Goal: Information Seeking & Learning: Learn about a topic

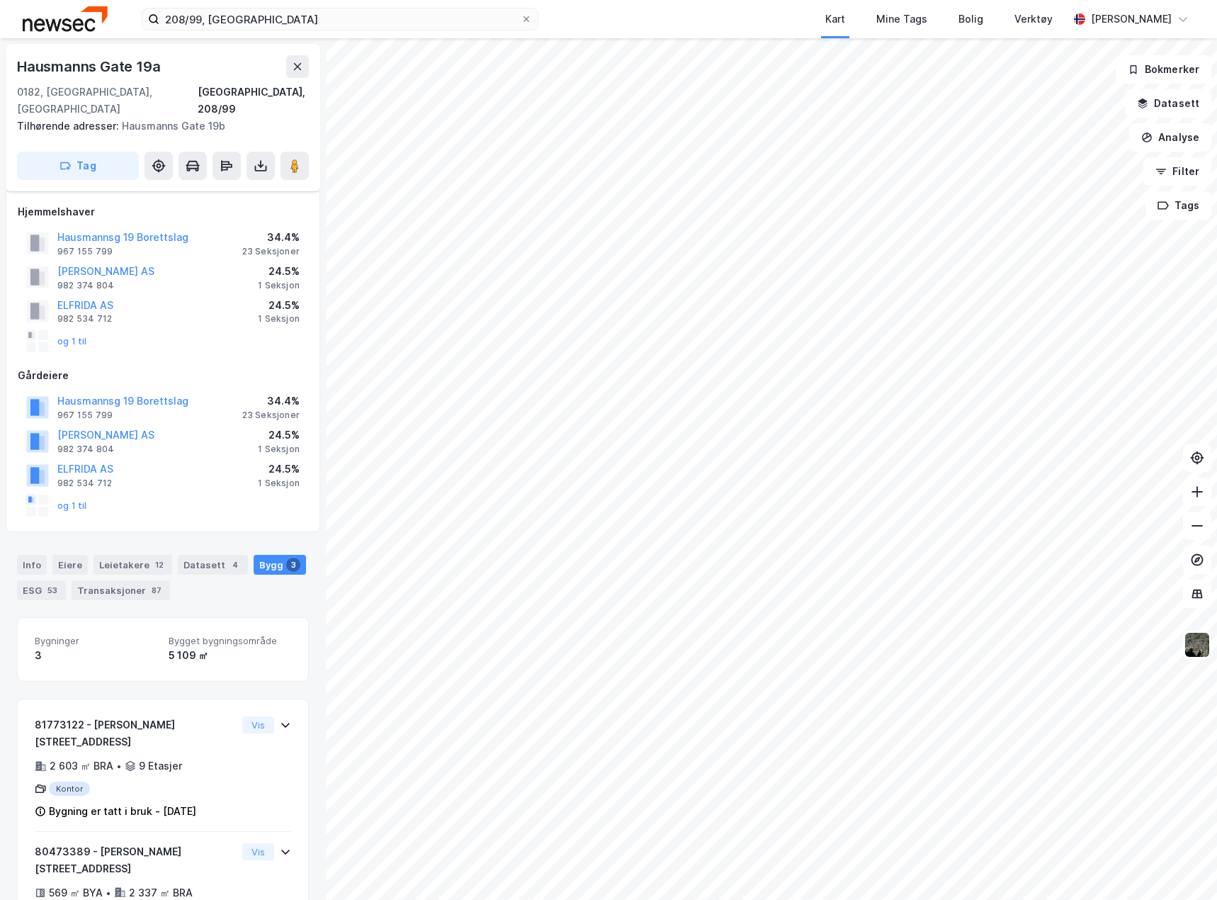
scroll to position [159, 0]
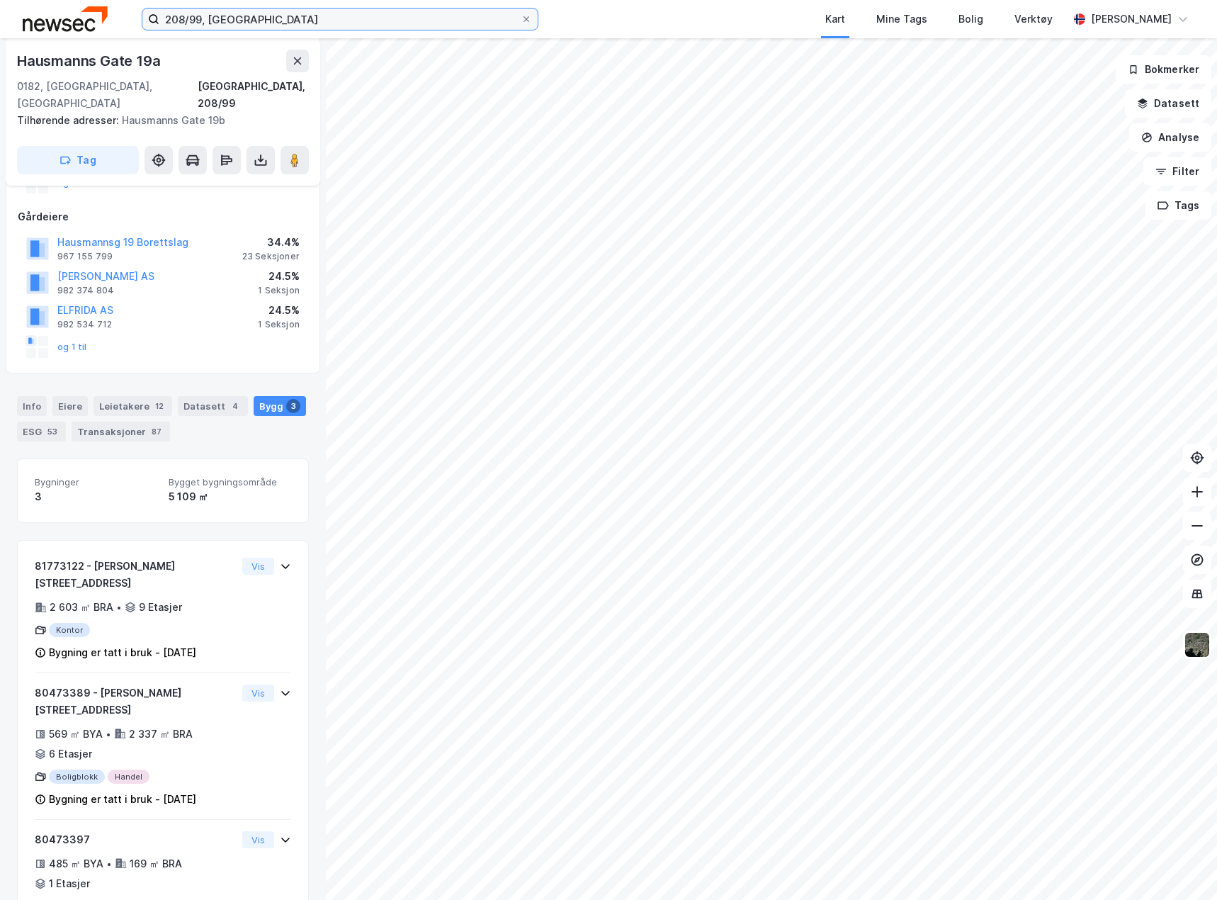
click at [265, 18] on input "208/99, [GEOGRAPHIC_DATA]" at bounding box center [339, 19] width 361 height 21
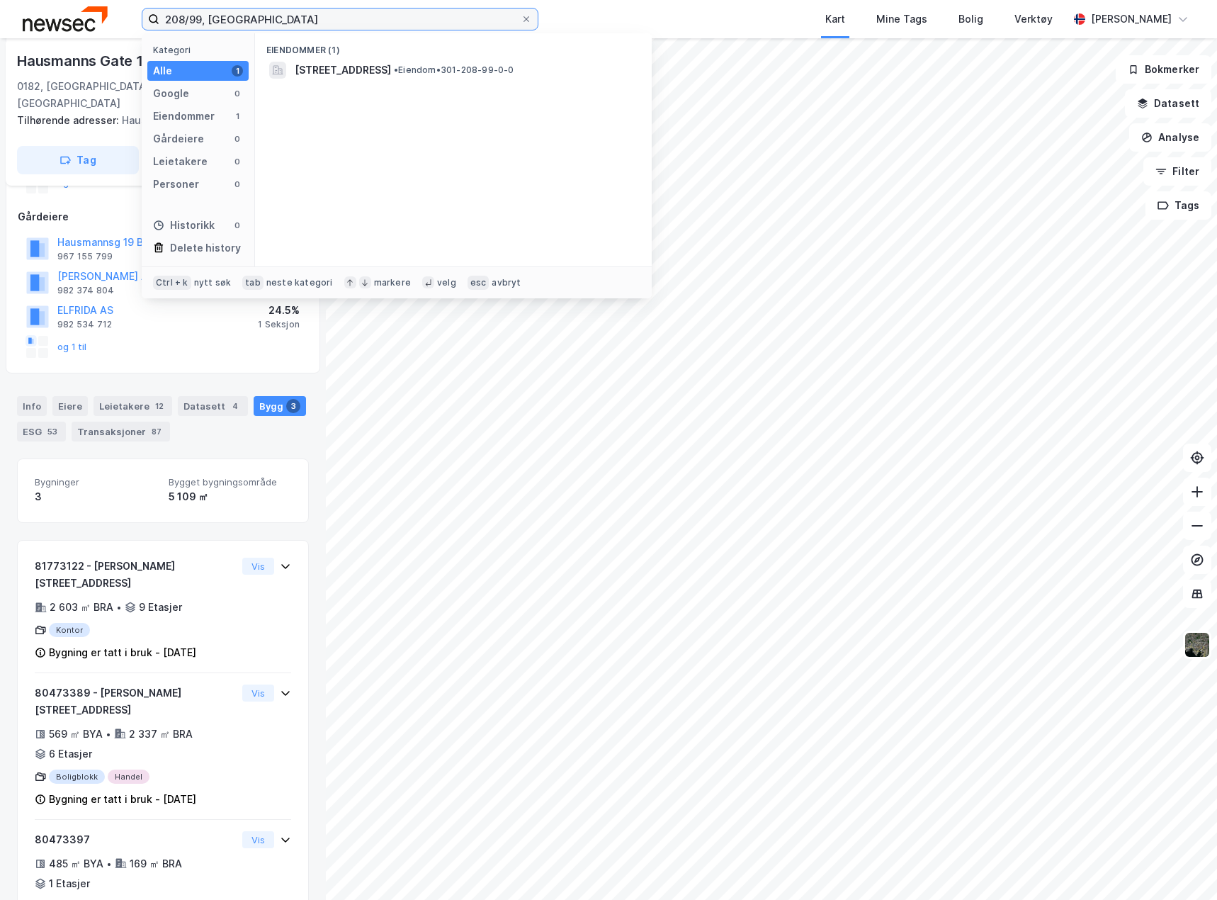
click at [265, 18] on input "208/99, [GEOGRAPHIC_DATA]" at bounding box center [339, 19] width 361 height 21
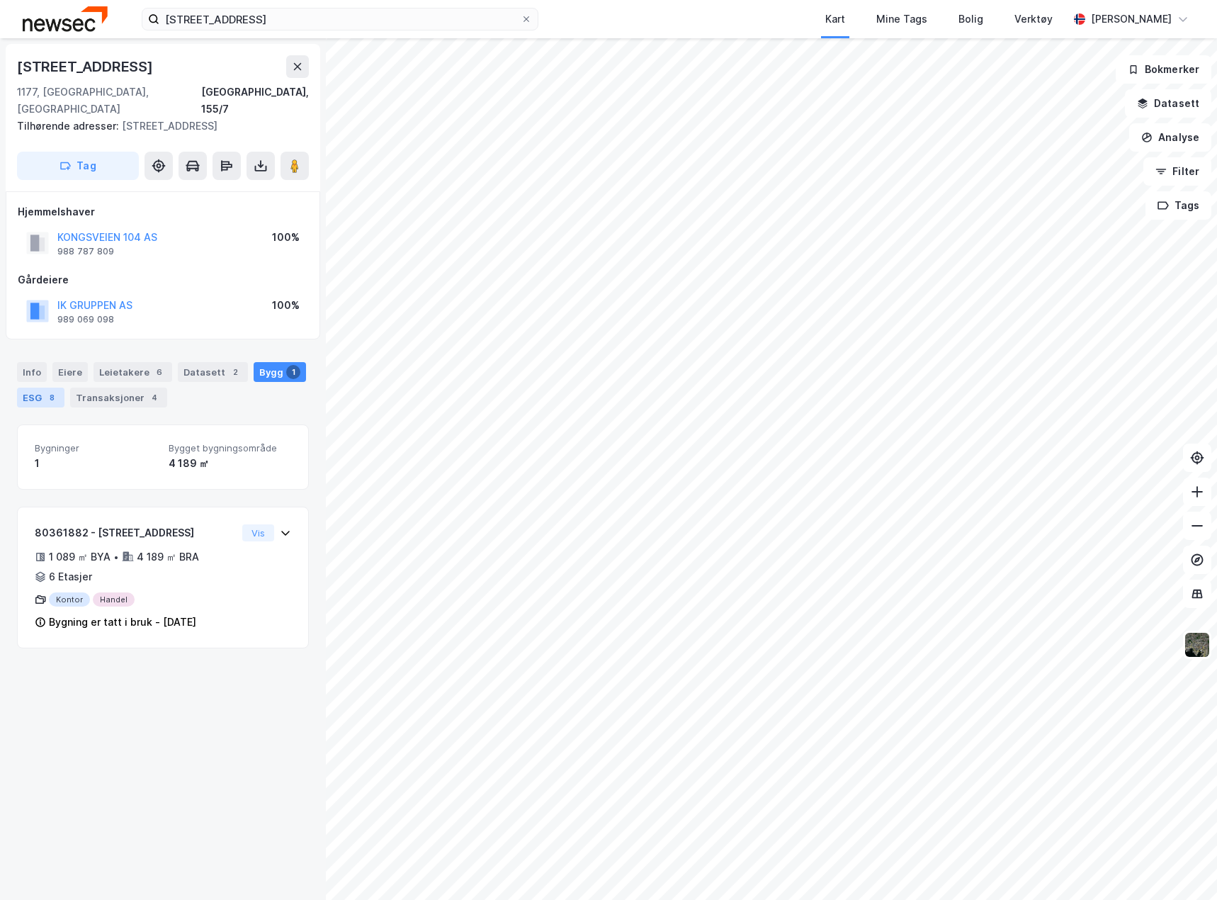
click at [47, 390] on div "8" at bounding box center [52, 397] width 14 height 14
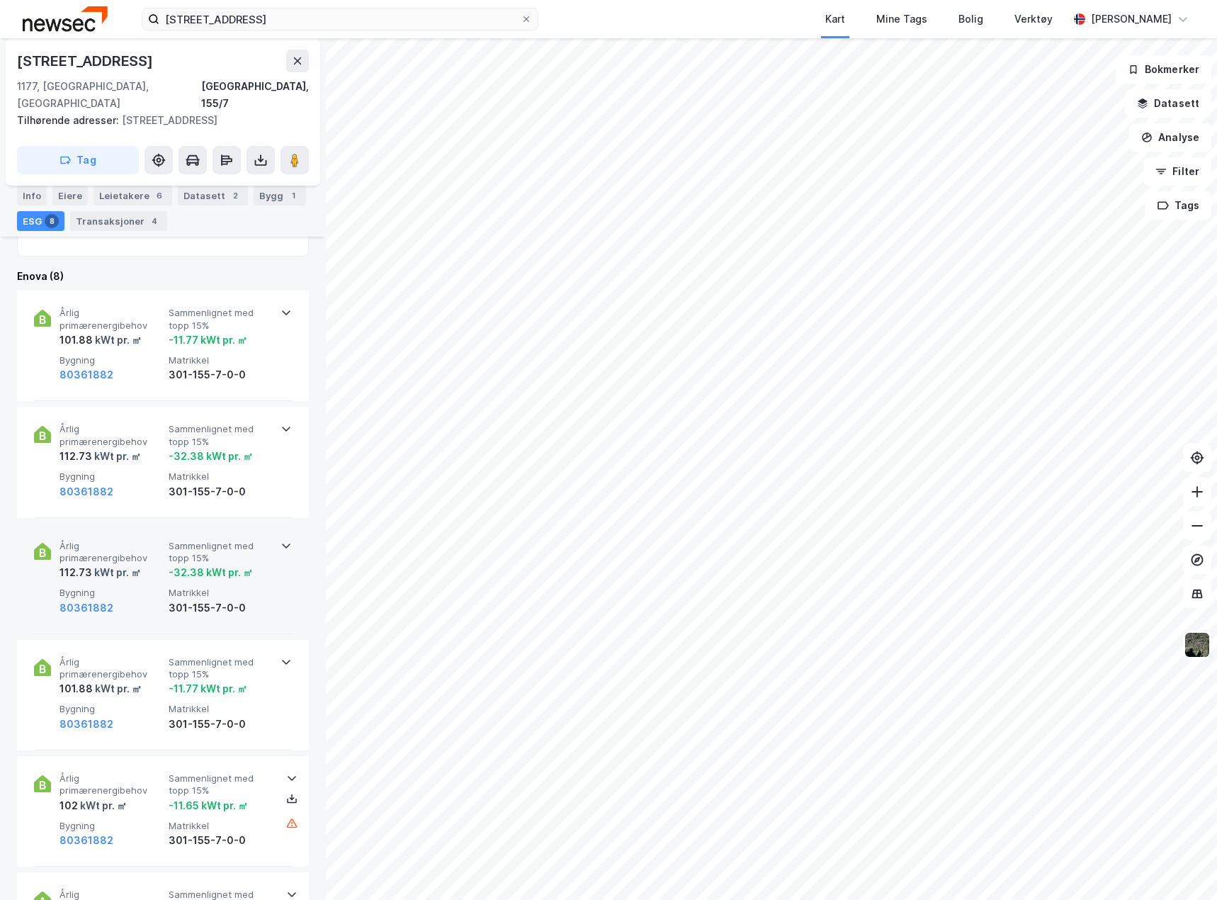
scroll to position [425, 0]
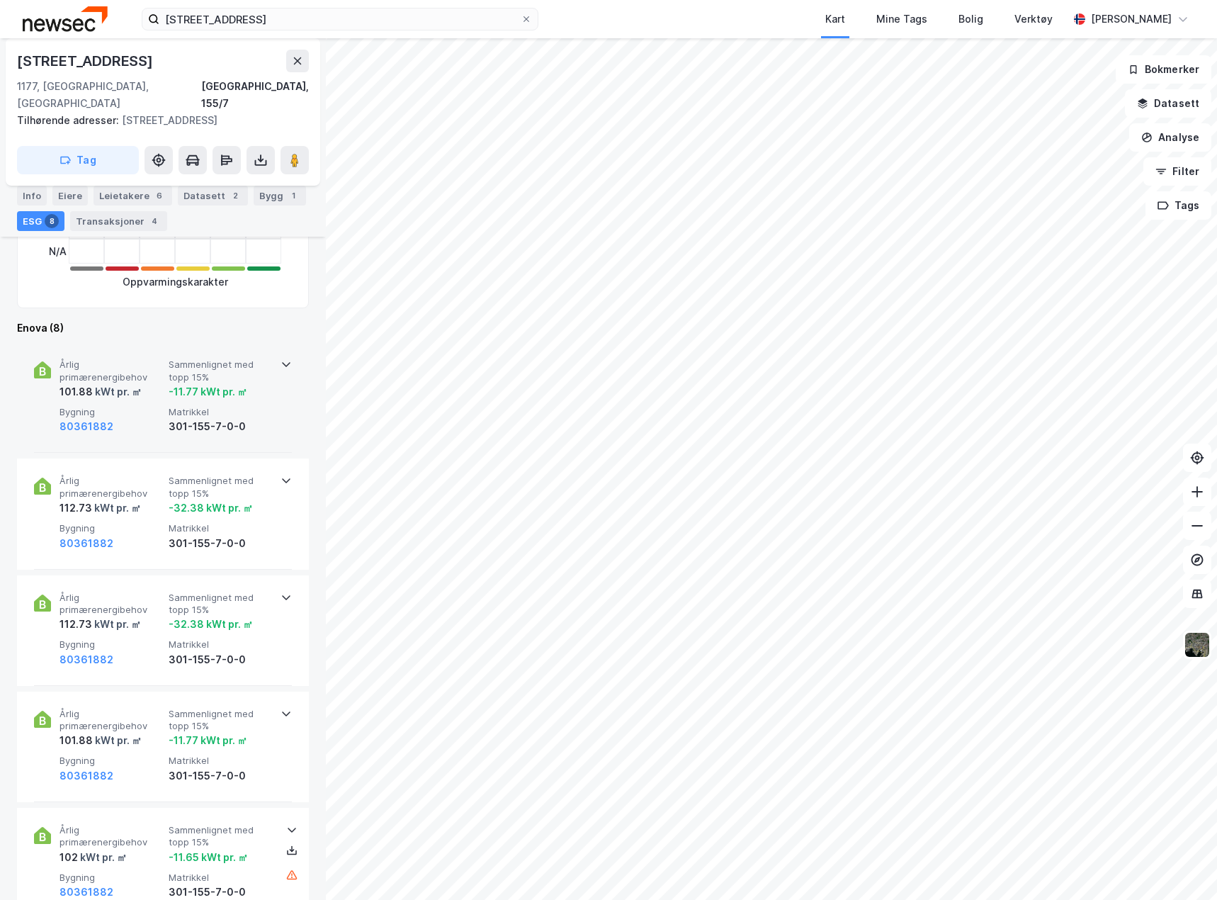
click at [278, 405] on div "Årlig primærenergibehov 101.88 kWt pr. ㎡ Sammenlignet med topp 15% -11.77 kWt p…" at bounding box center [163, 397] width 258 height 111
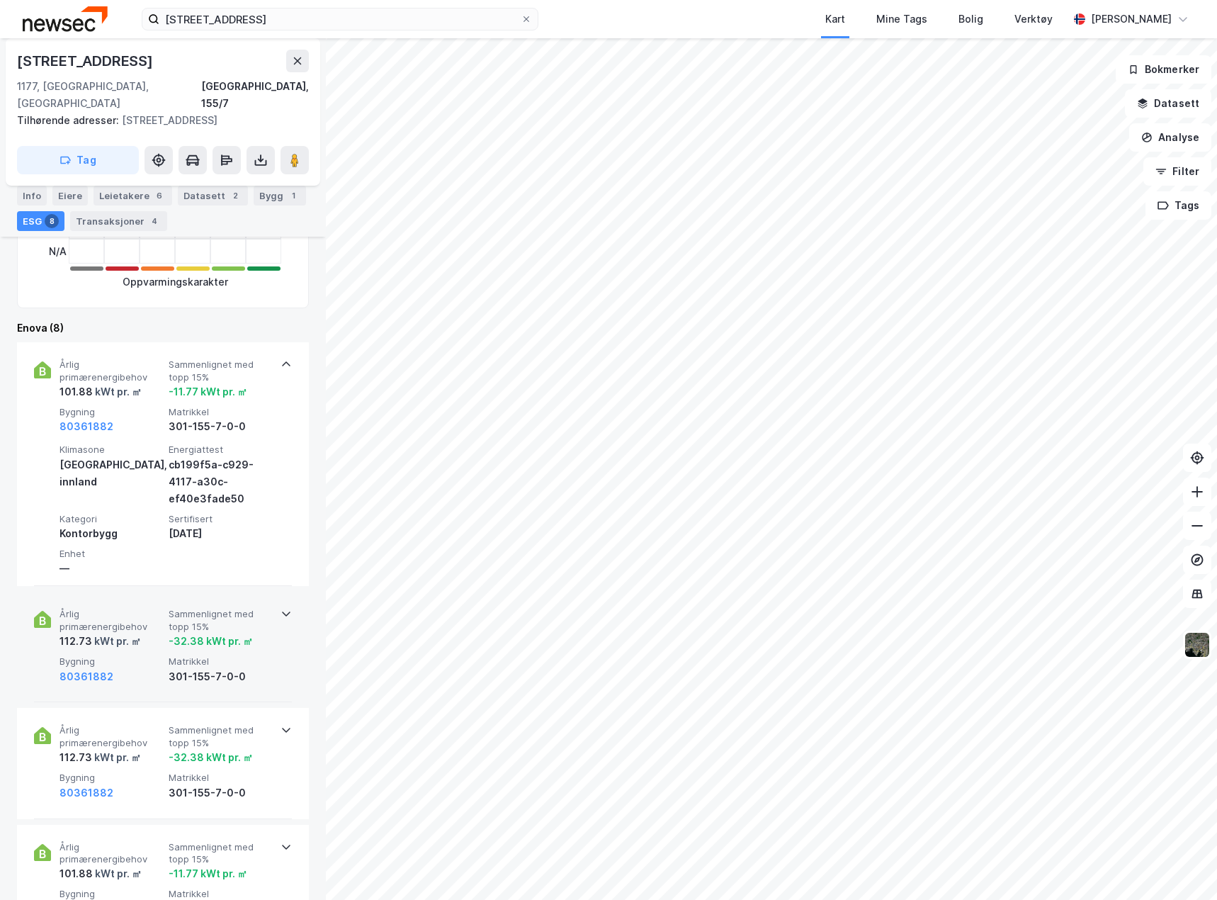
click at [279, 626] on div "Årlig primærenergibehov 112.73 kWt pr. ㎡ Sammenlignet med topp 15% -32.38 kWt p…" at bounding box center [163, 647] width 258 height 111
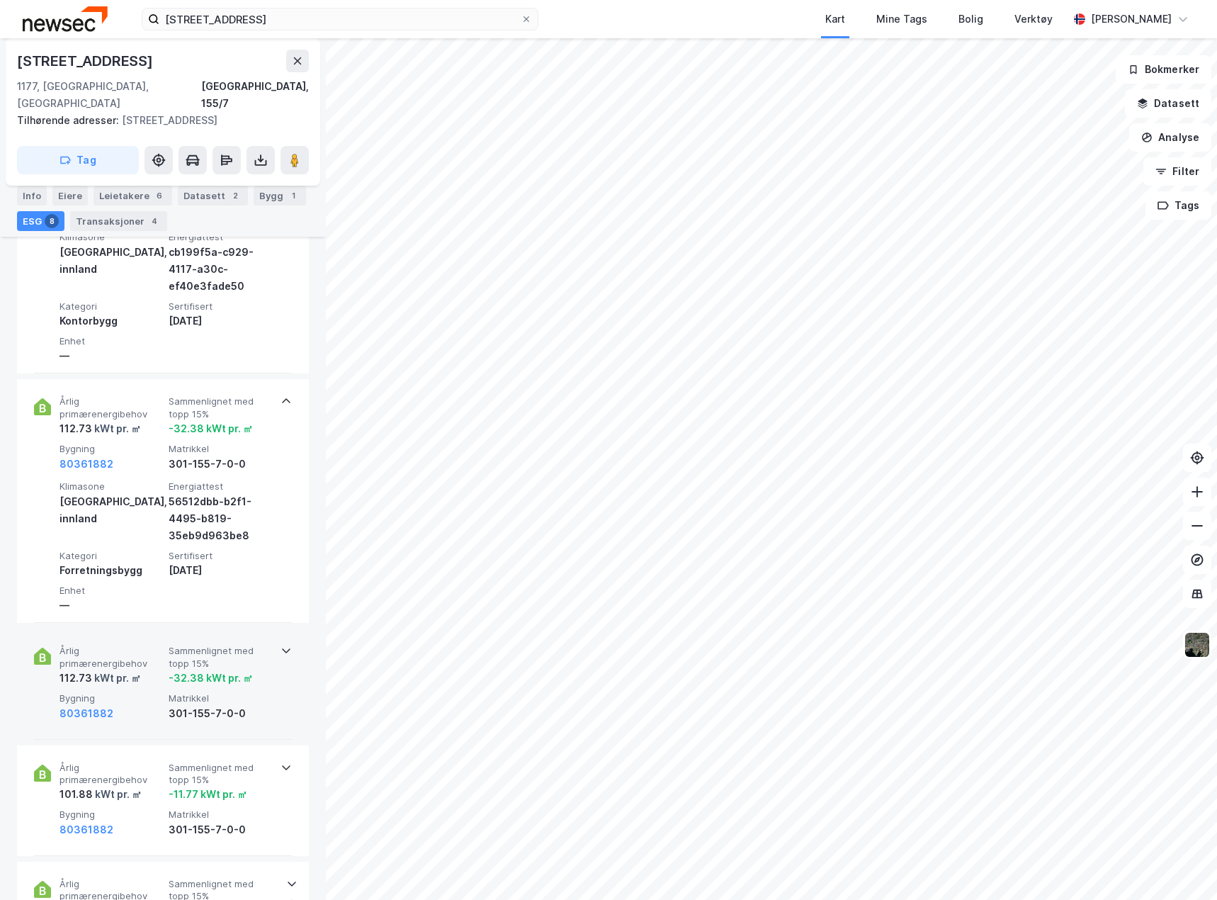
click at [280, 679] on div "Årlig primærenergibehov 112.73 kWt pr. ㎡ Sammenlignet med topp 15% -32.38 kWt p…" at bounding box center [163, 683] width 258 height 111
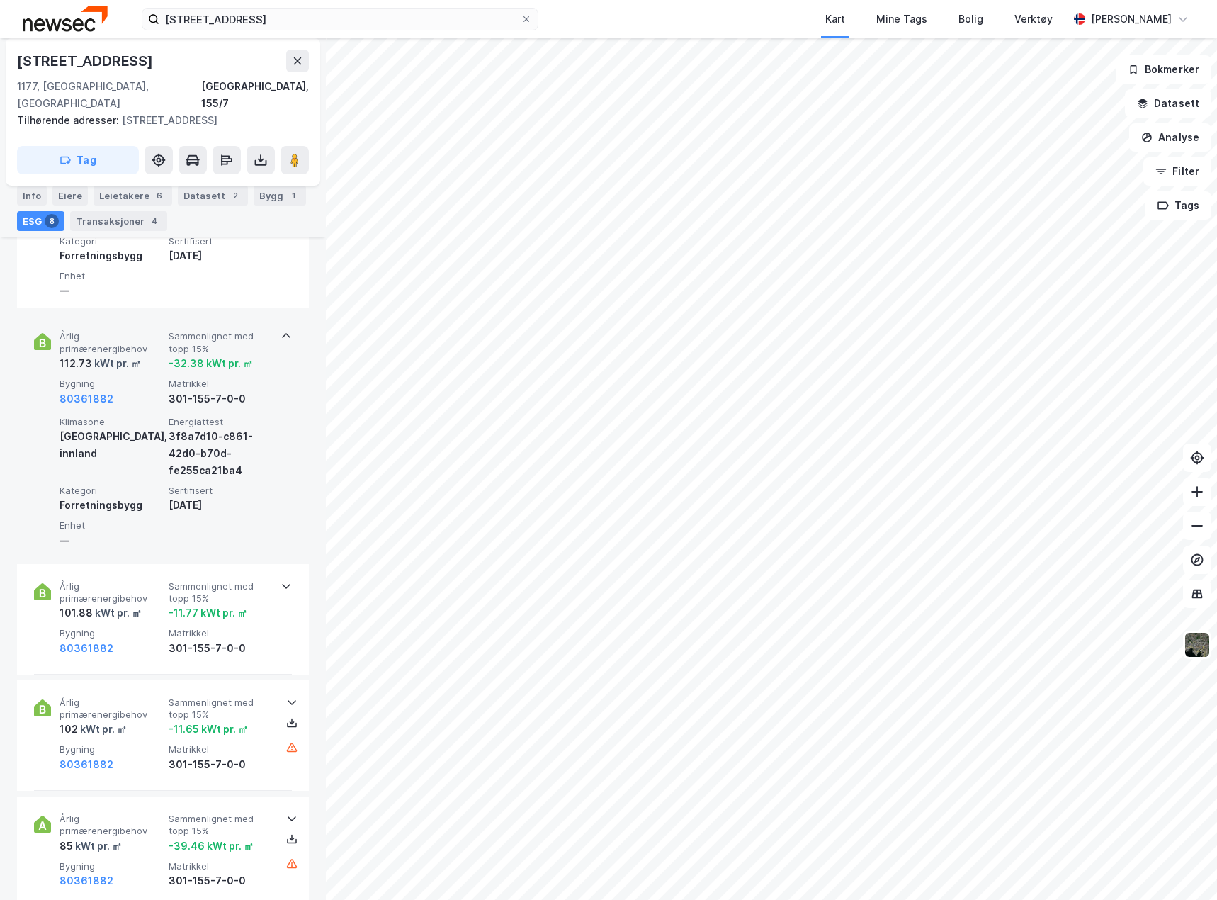
scroll to position [992, 0]
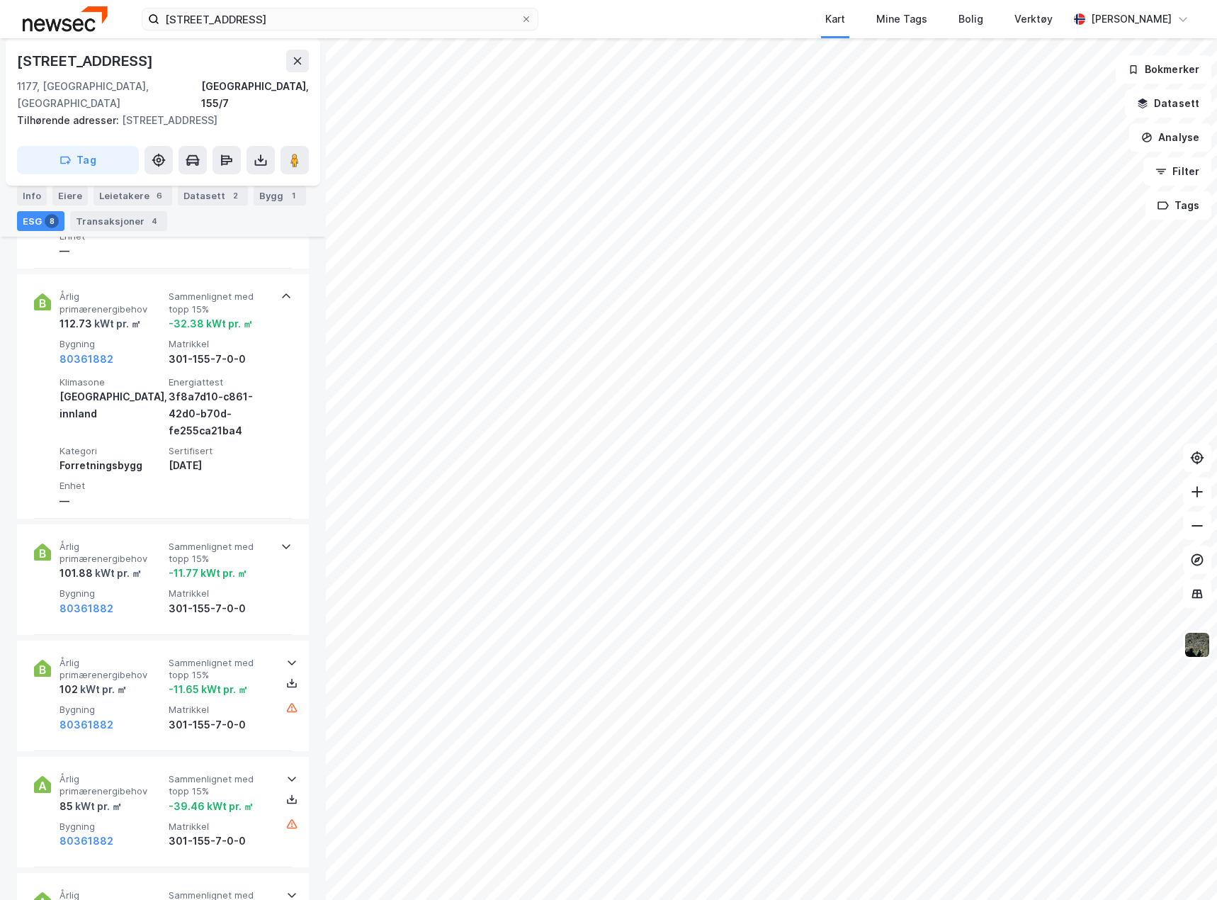
click at [263, 622] on div "Enova (8) Årlig primærenergibehov 101.88 kWt pr. ㎡ Sammenlignet med topp 15% -1…" at bounding box center [163, 426] width 292 height 1346
click at [268, 597] on div "Årlig primærenergibehov 101.88 kWt pr. ㎡ Sammenlignet med topp 15% -11.77 kWt p…" at bounding box center [163, 579] width 258 height 111
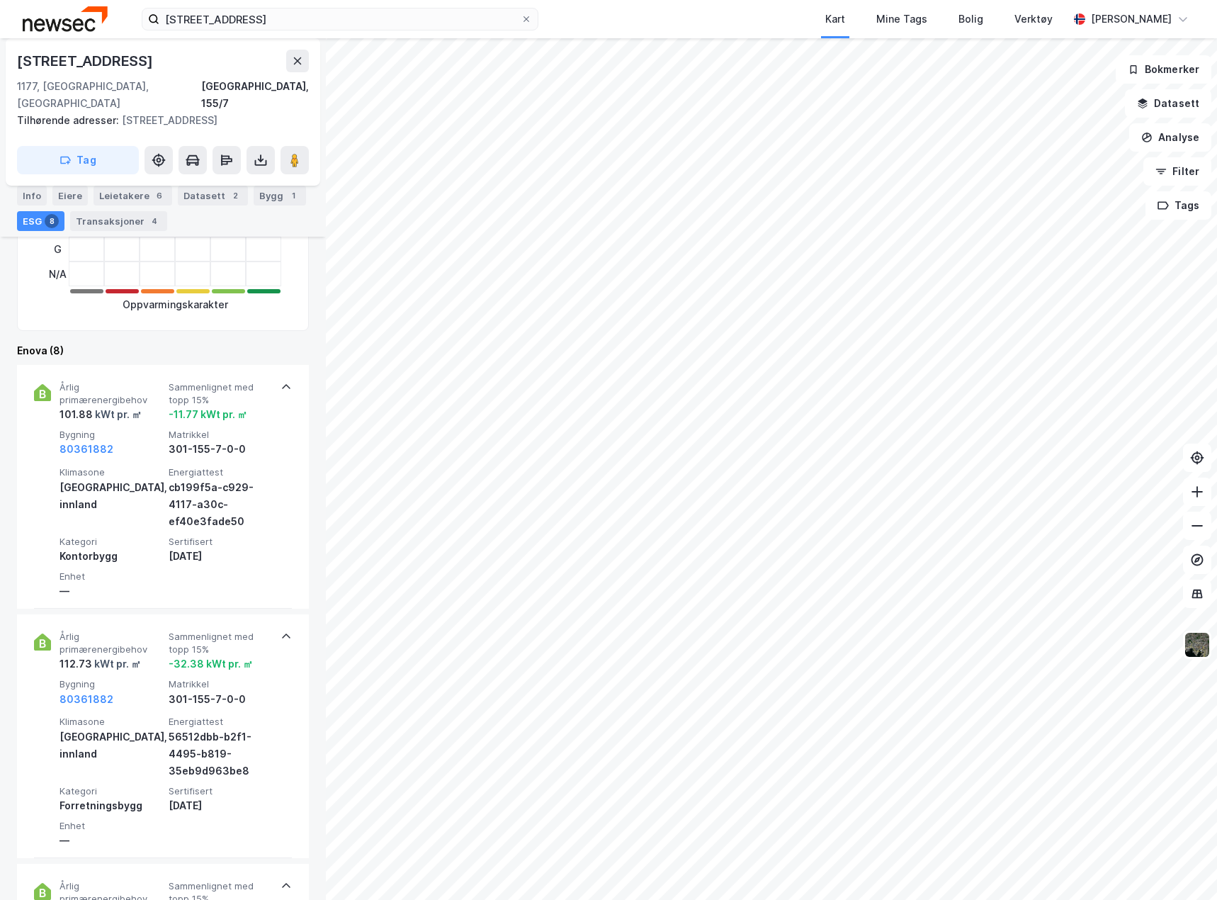
scroll to position [496, 0]
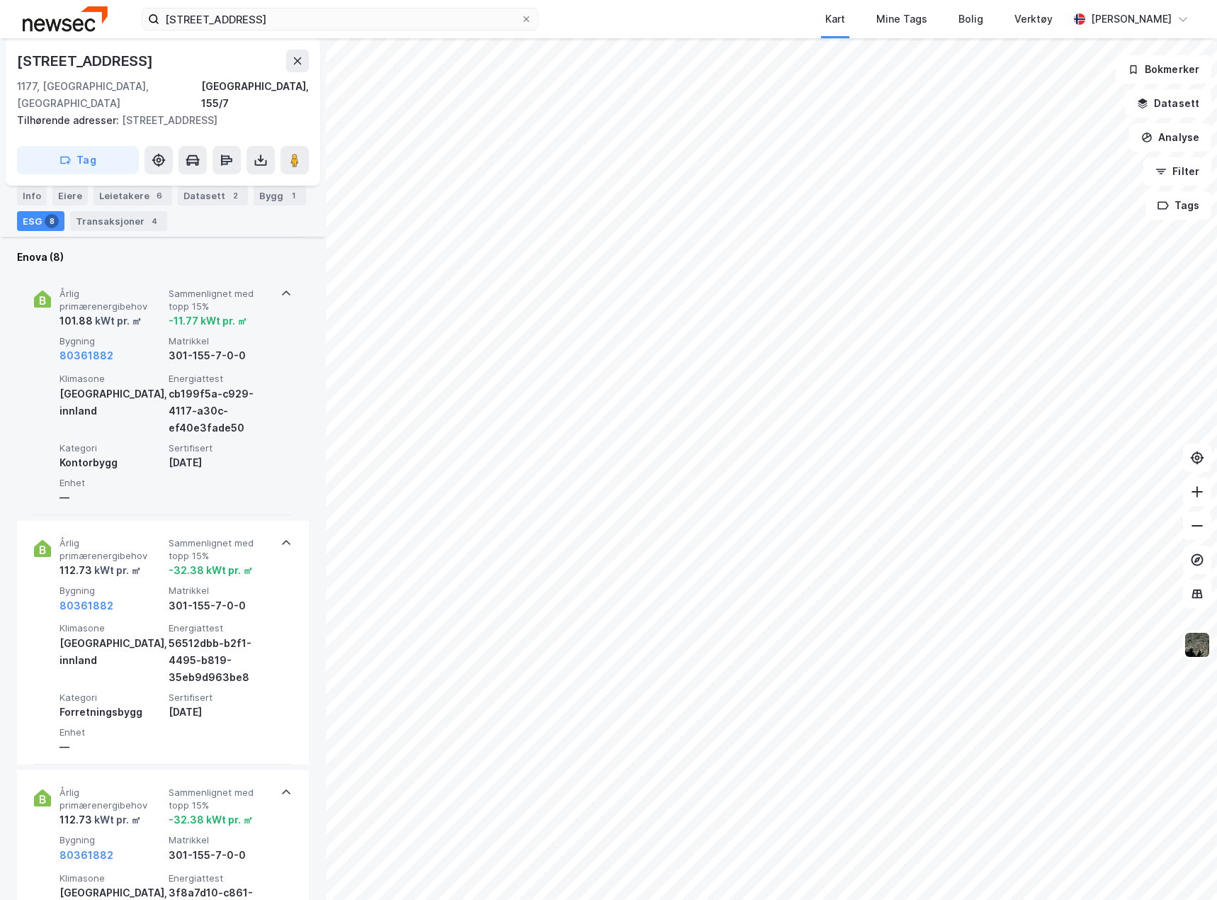
click at [79, 454] on div "Kontorbygg" at bounding box center [111, 462] width 103 height 17
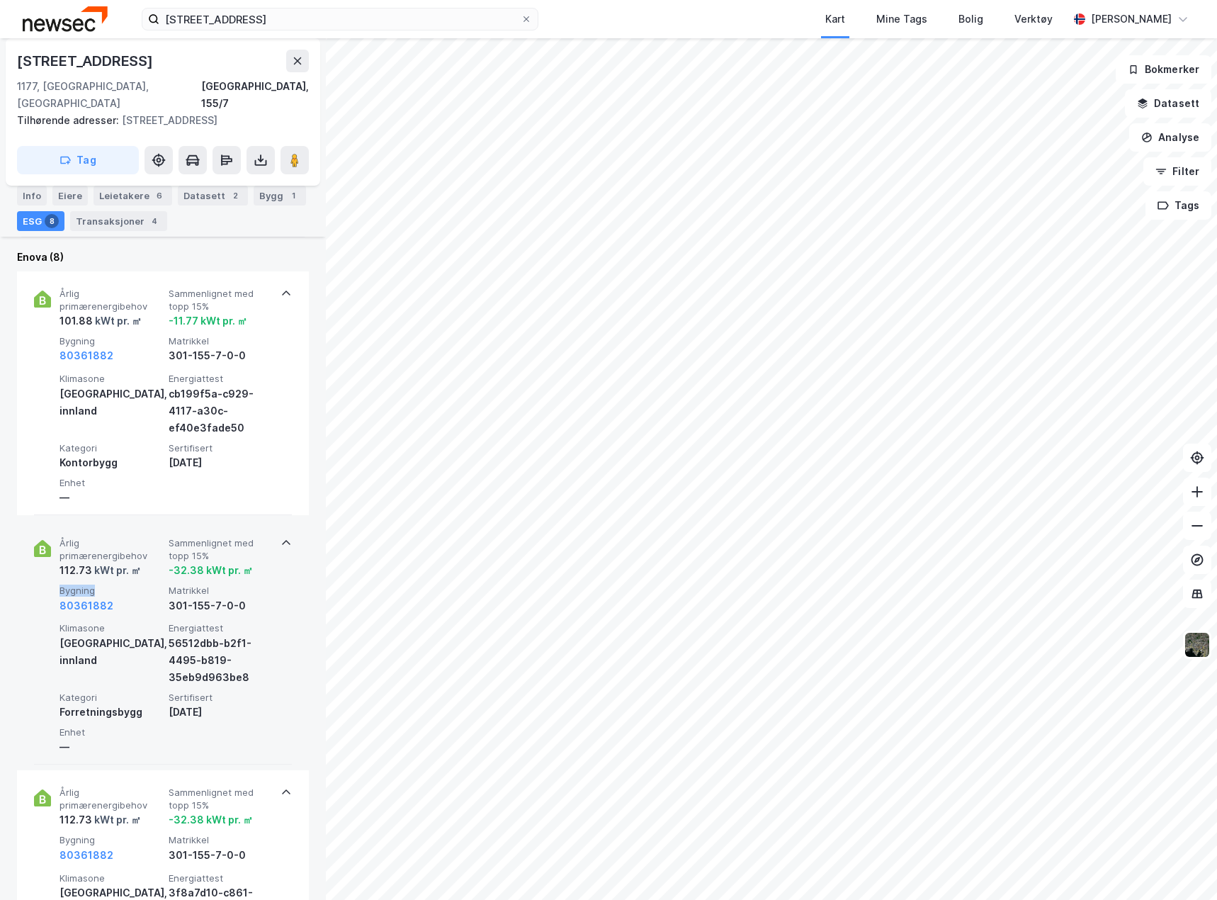
click at [79, 584] on span "Bygning" at bounding box center [111, 590] width 103 height 12
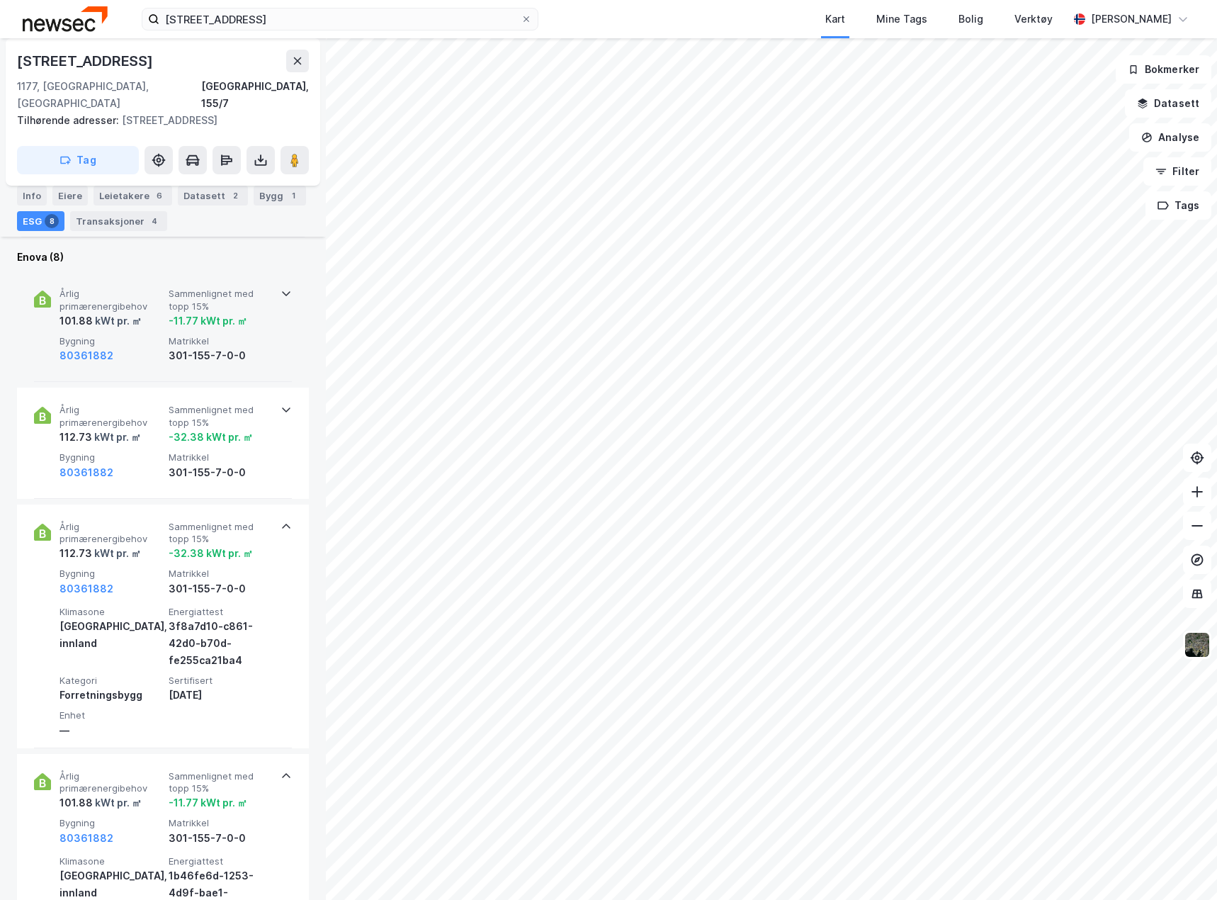
click at [137, 356] on div "Årlig primærenergibehov 101.88 kWt pr. ㎡ Sammenlignet med topp 15% -11.77 kWt p…" at bounding box center [163, 326] width 258 height 111
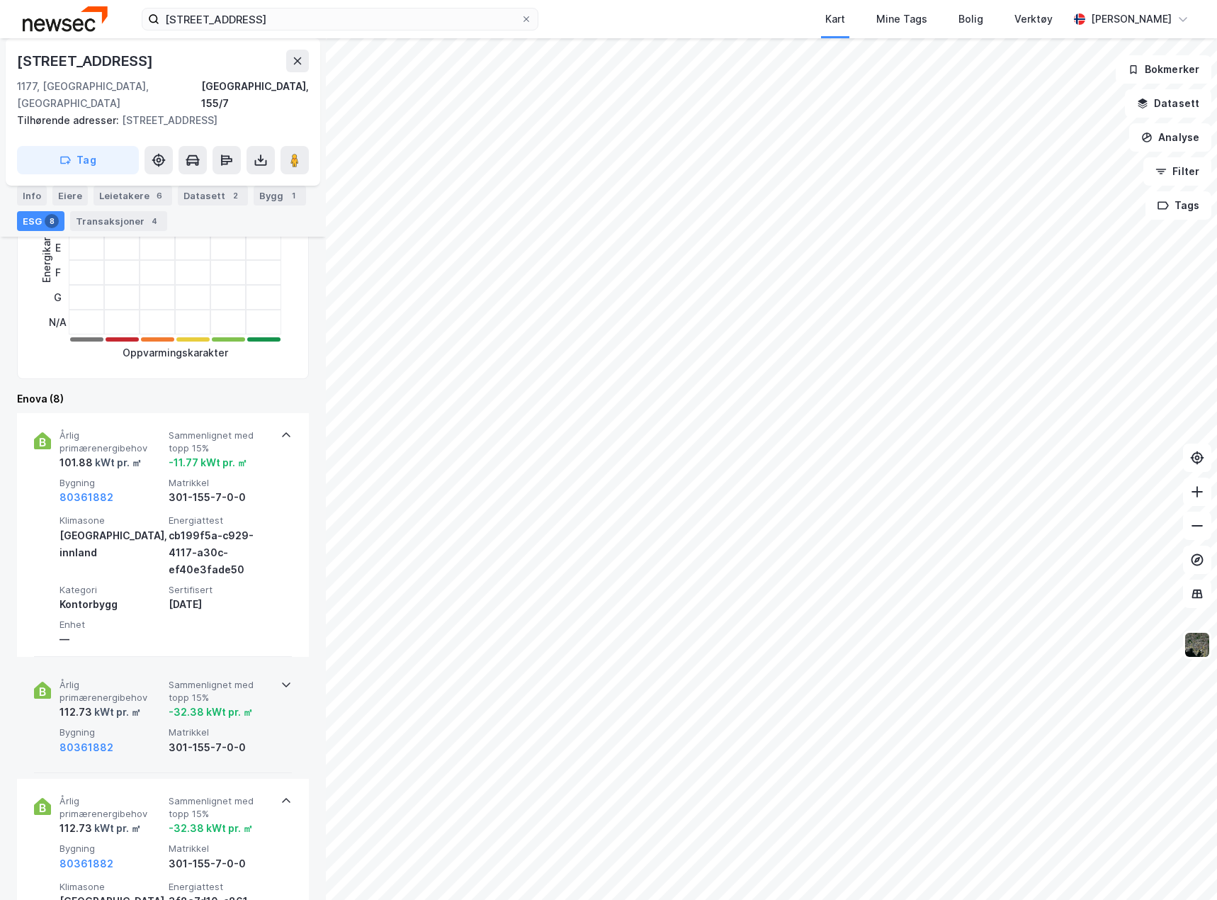
click at [264, 726] on span "Matrikkel" at bounding box center [220, 732] width 103 height 12
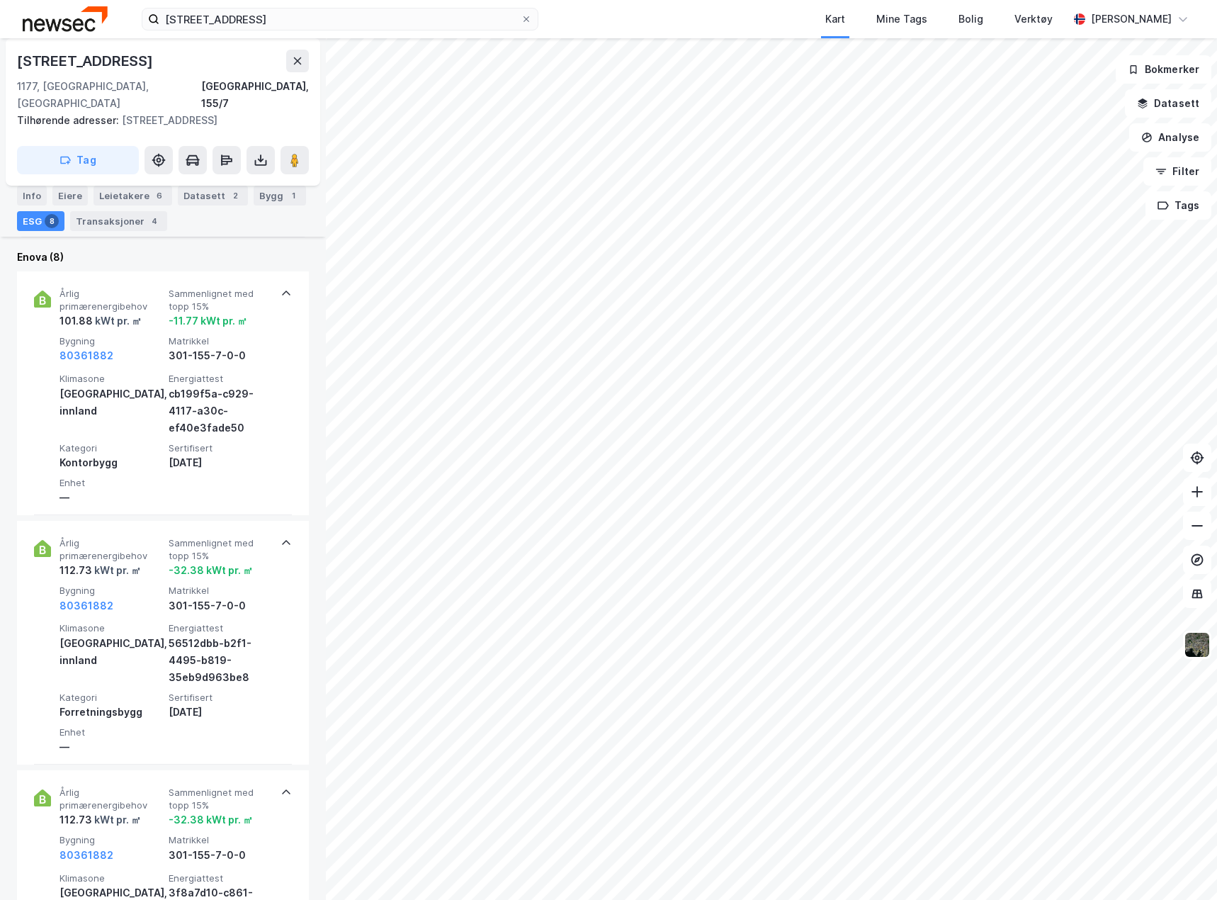
scroll to position [354, 0]
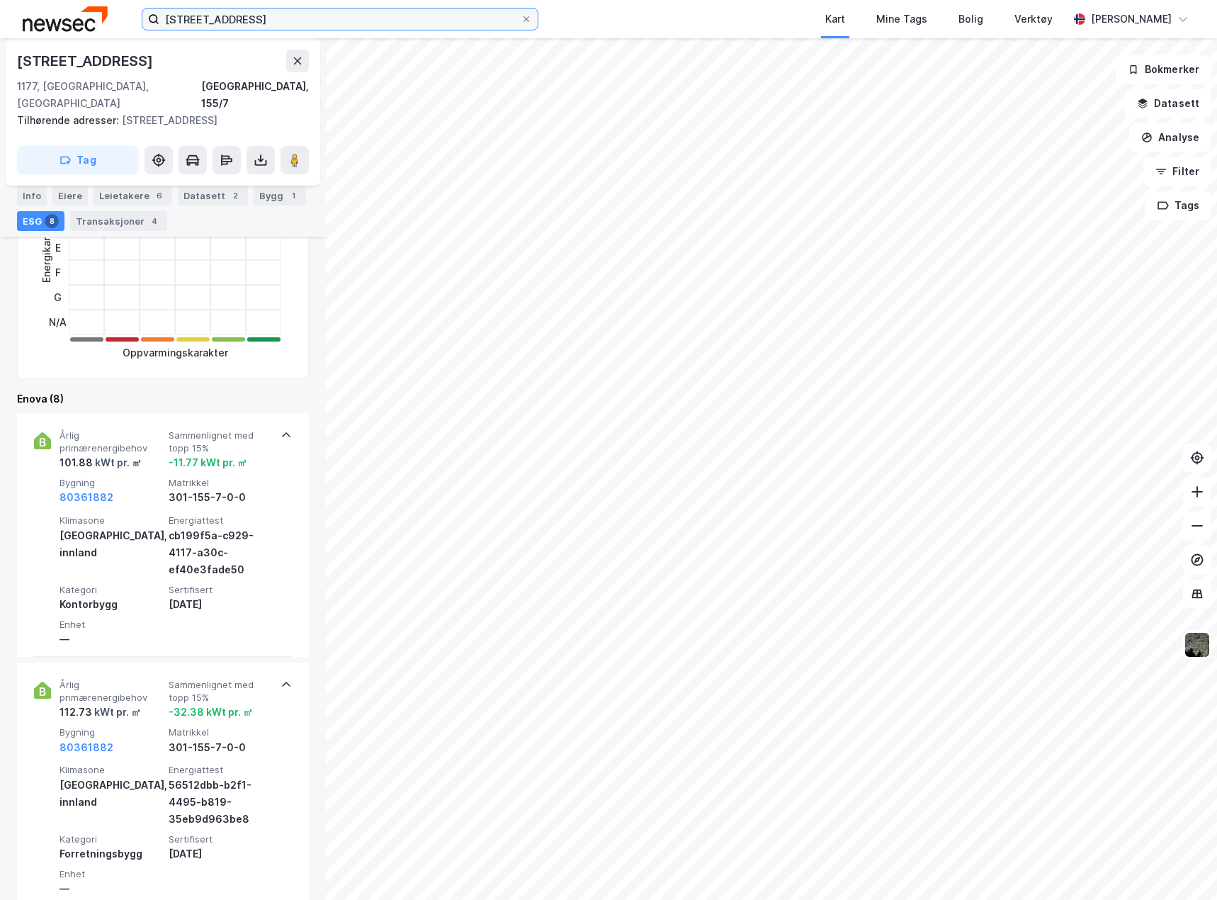
click at [239, 22] on input "[STREET_ADDRESS]" at bounding box center [339, 19] width 361 height 21
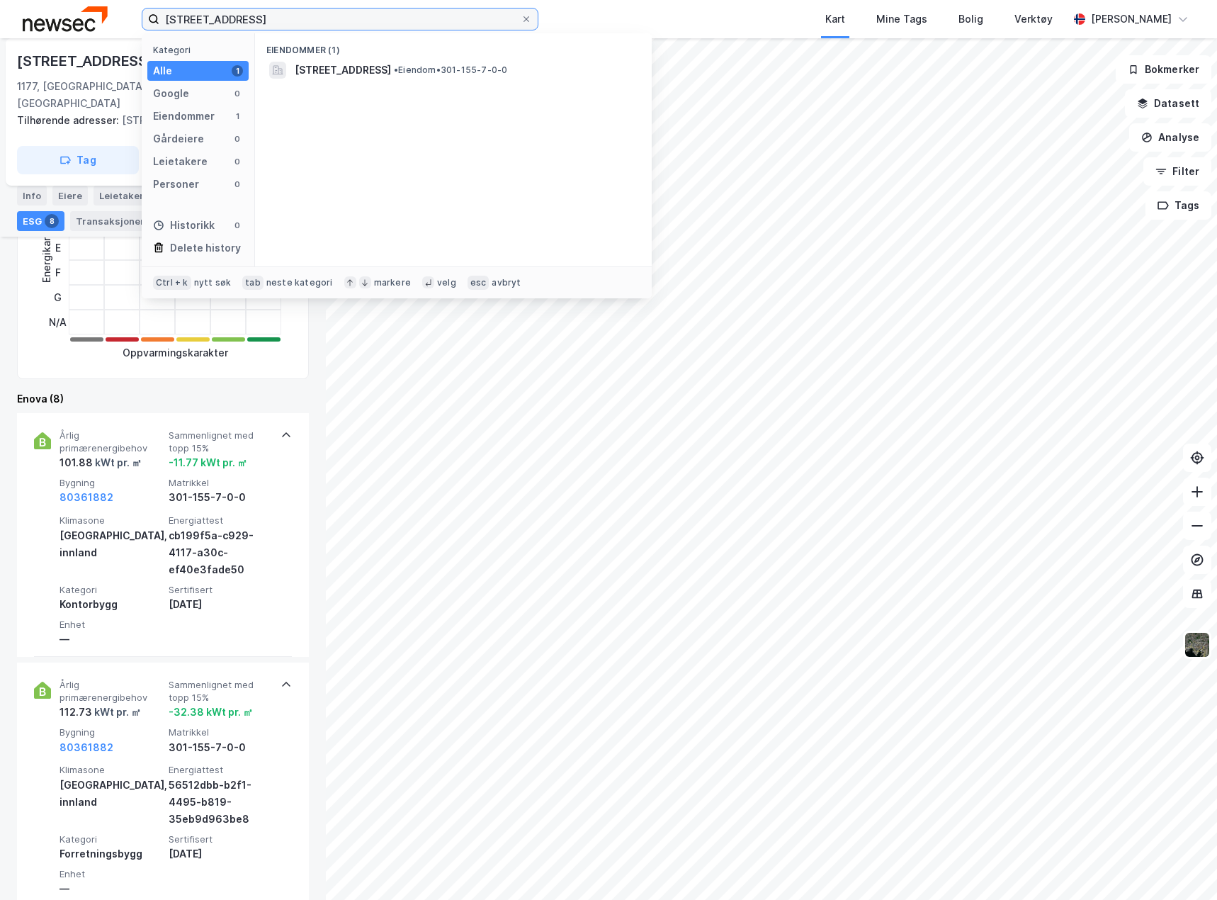
click at [239, 22] on input "[STREET_ADDRESS]" at bounding box center [339, 19] width 361 height 21
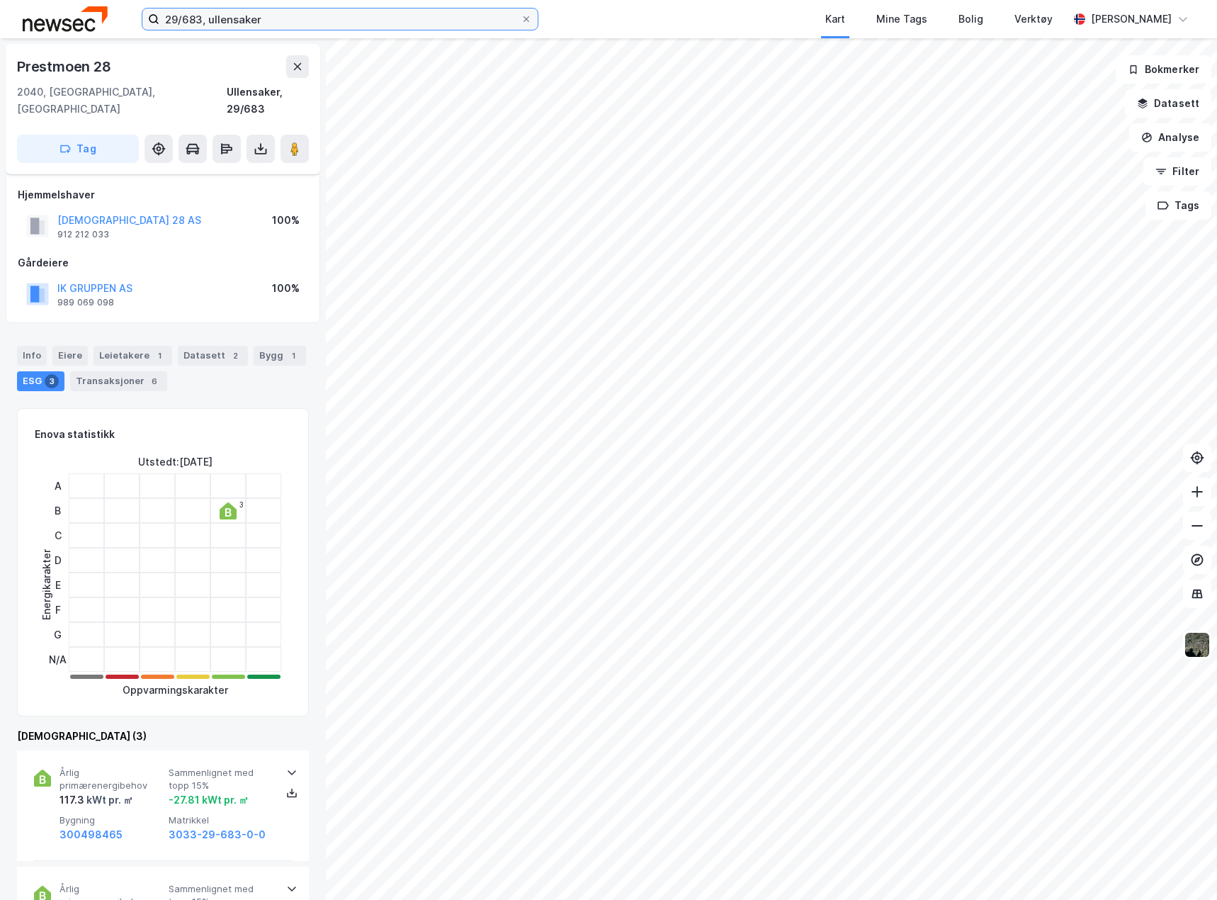
scroll to position [354, 0]
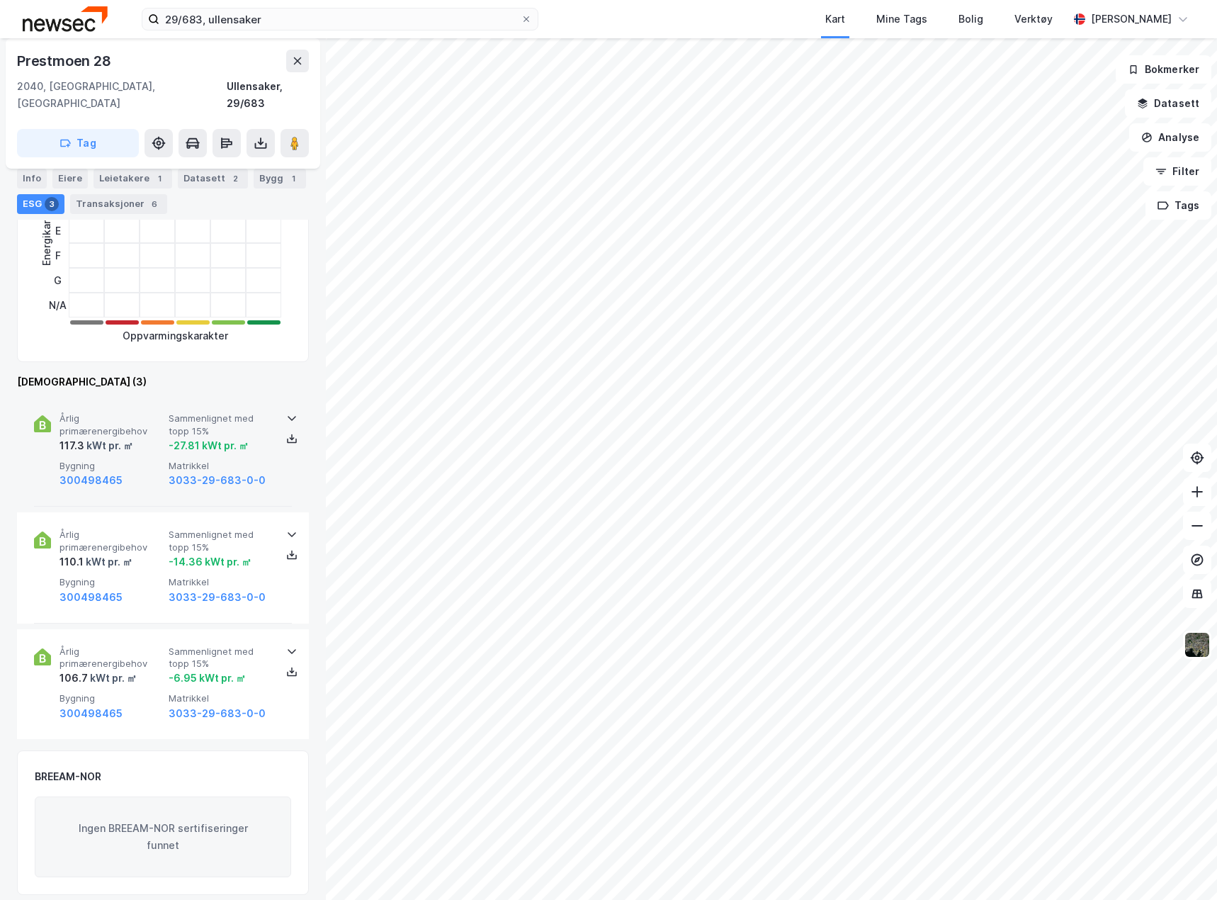
click at [266, 472] on div "3033-29-683-0-0" at bounding box center [220, 480] width 103 height 17
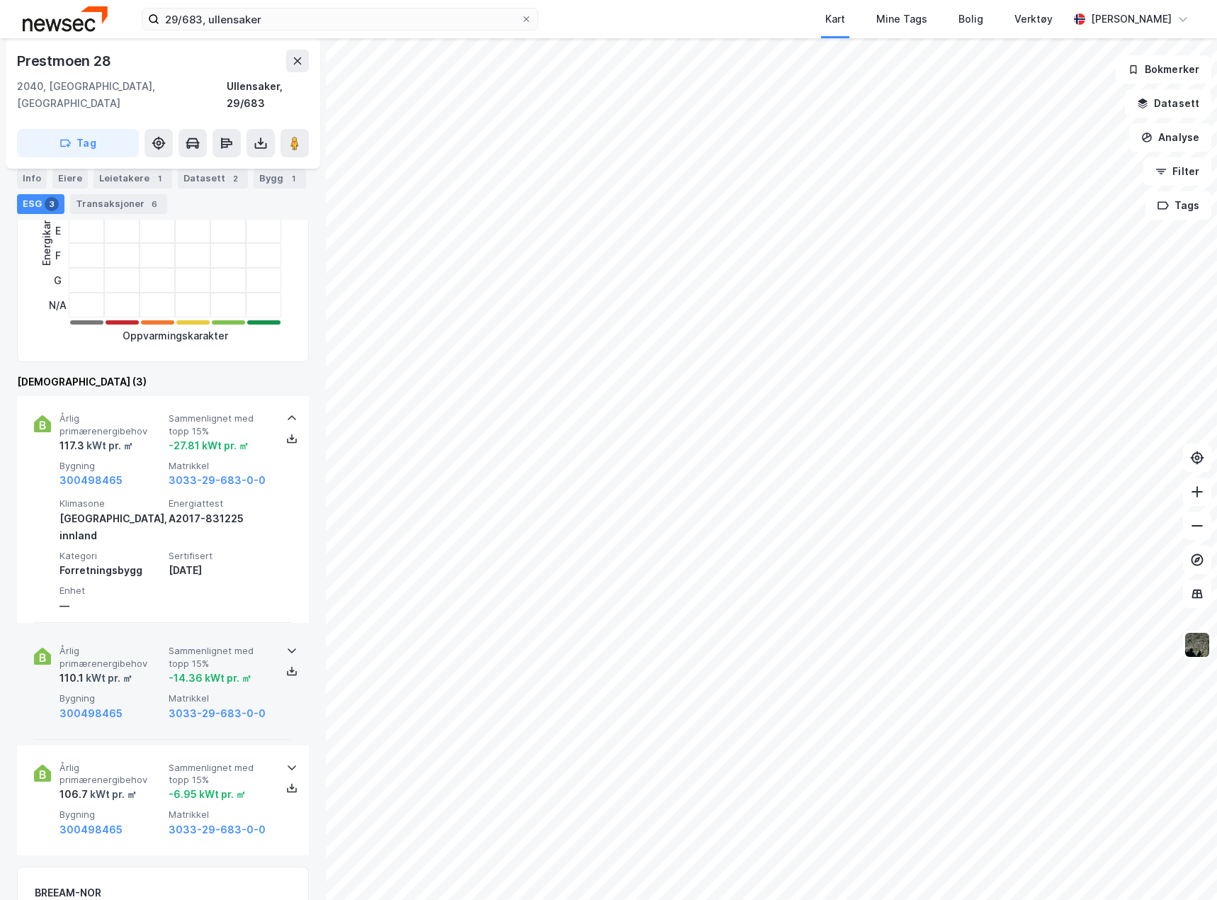
click at [289, 687] on div "Årlig primærenergibehov 110.1 kWt pr. ㎡ Sammenlignet med topp 15% -14.36 kWt pr…" at bounding box center [163, 683] width 292 height 111
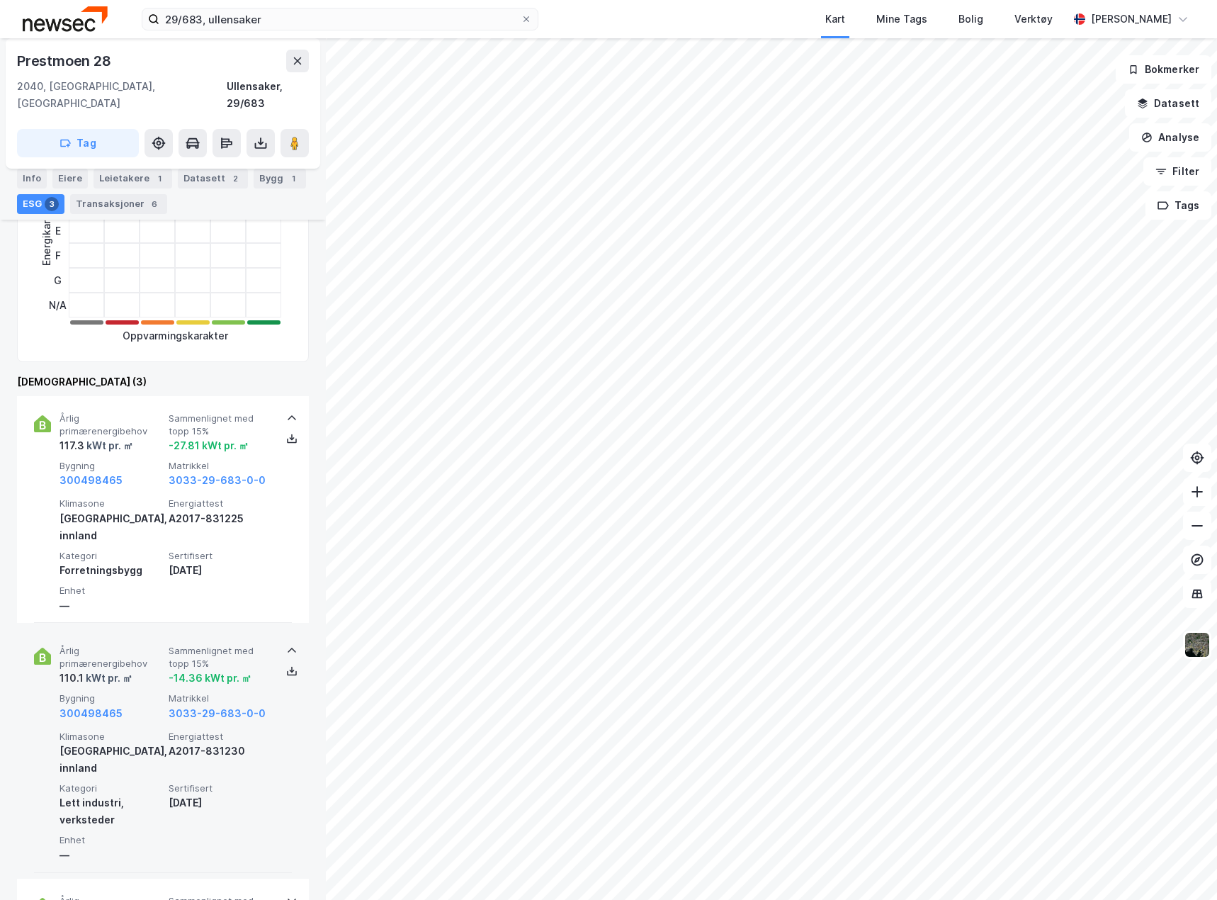
scroll to position [567, 0]
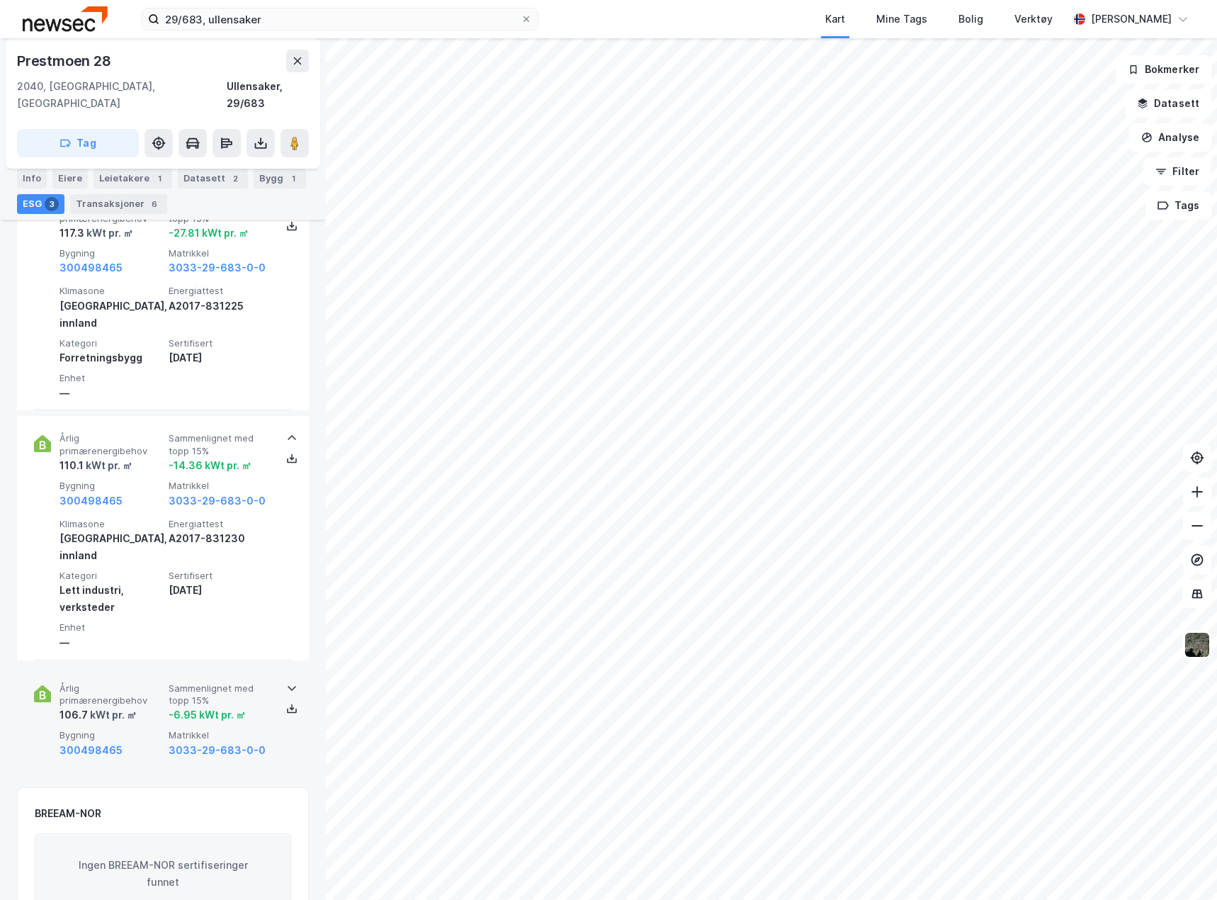
click at [273, 711] on div "Årlig primærenergibehov 106.7 kWt pr. ㎡ Sammenlignet med topp 15% -6.95 kWt pr.…" at bounding box center [163, 721] width 258 height 110
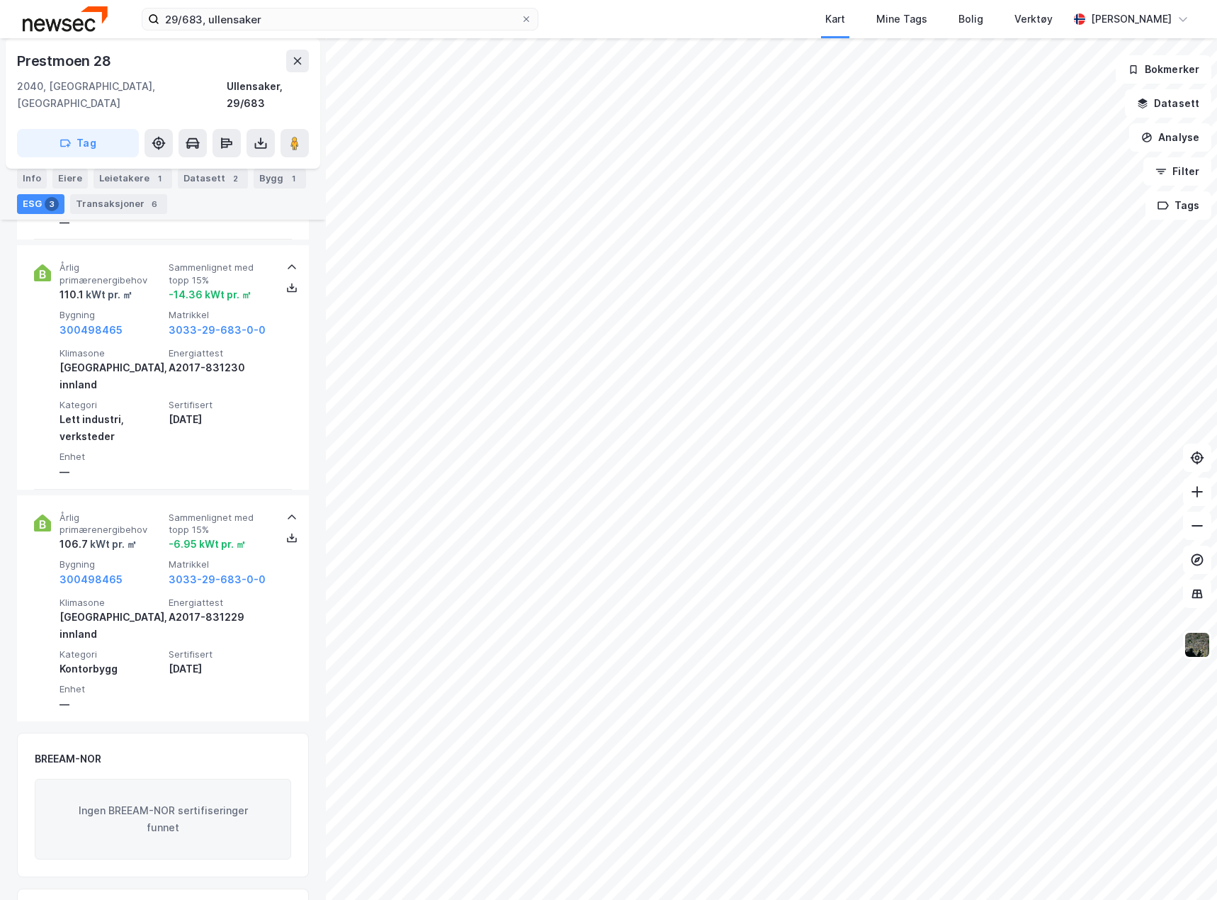
scroll to position [820, 0]
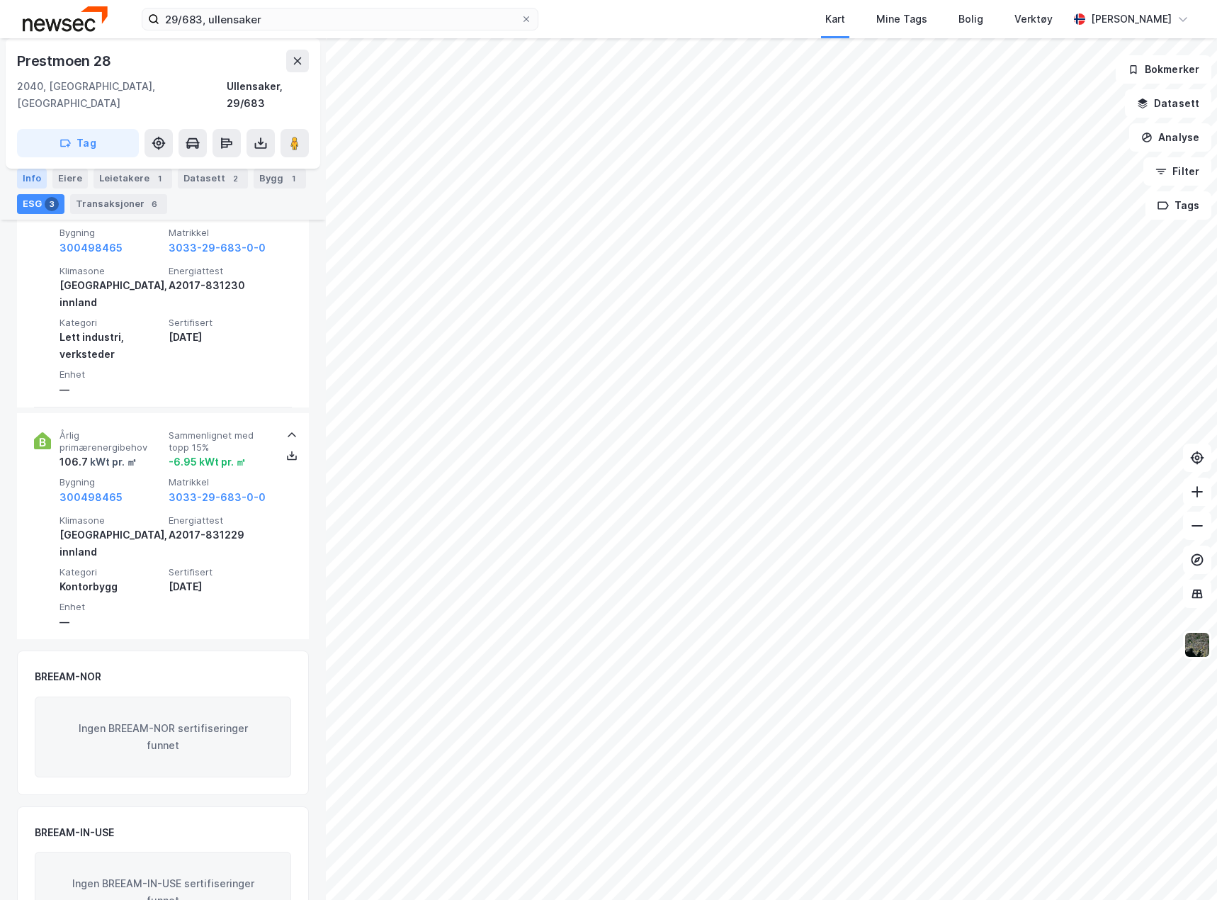
click at [25, 179] on div "Info" at bounding box center [32, 179] width 30 height 20
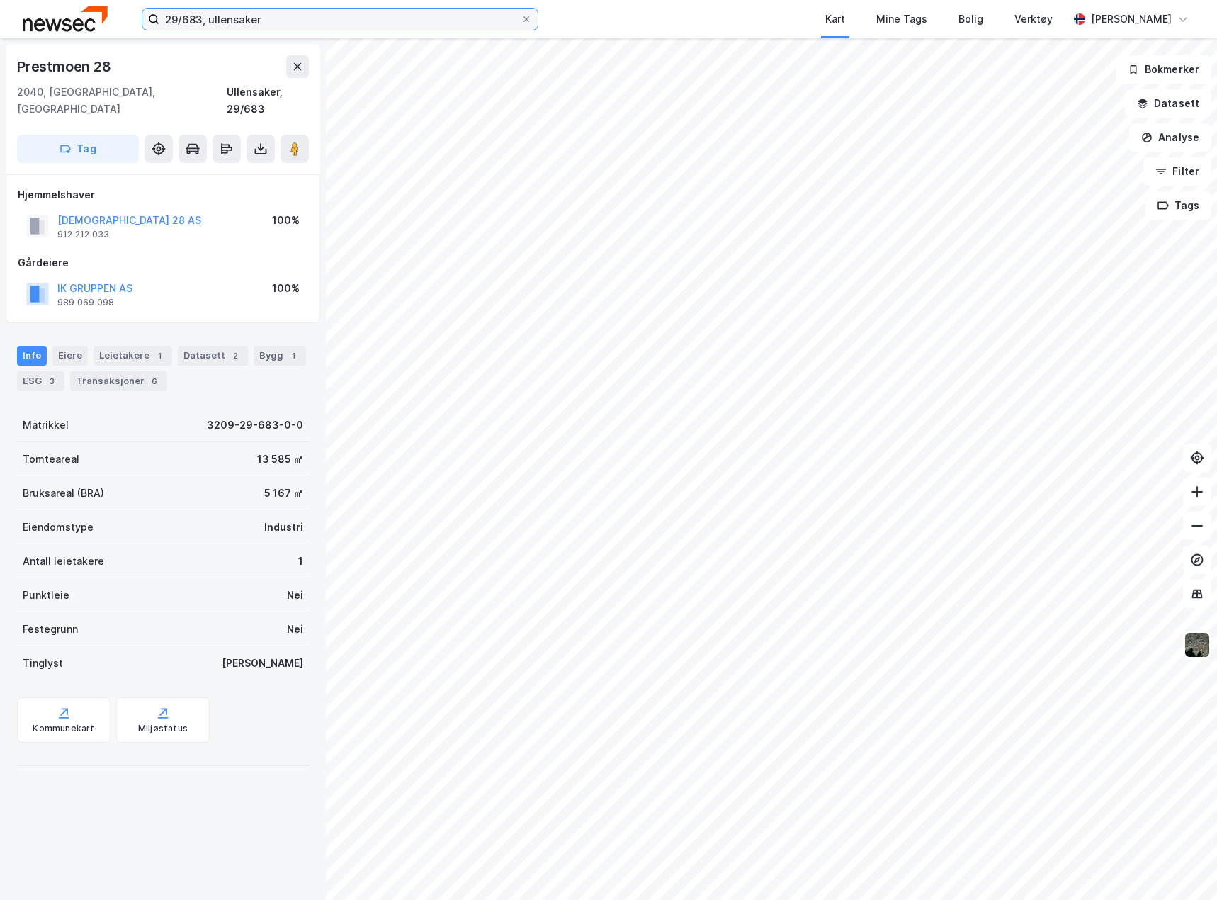
click at [276, 21] on input "29/683, ullensaker" at bounding box center [339, 19] width 361 height 21
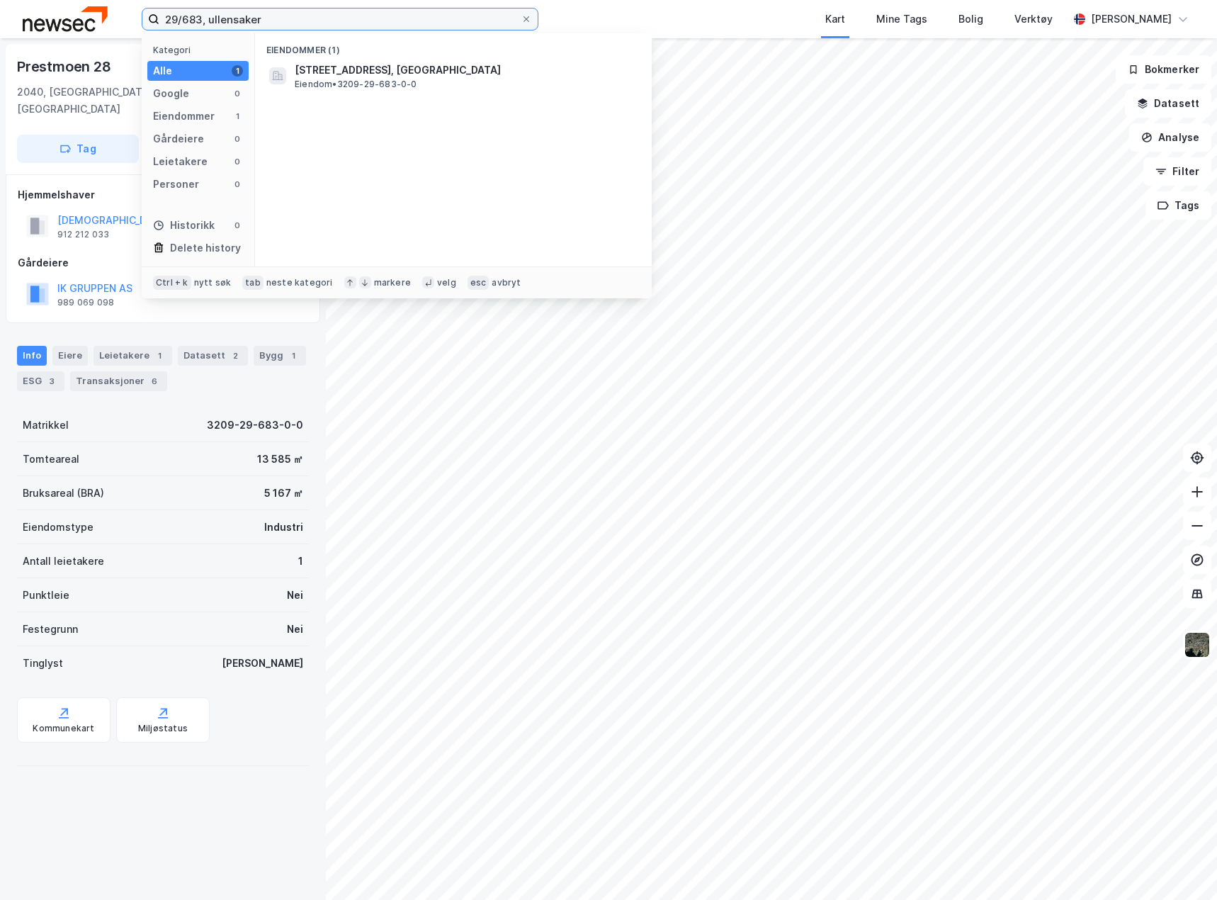
click at [276, 21] on input "29/683, ullensaker" at bounding box center [339, 19] width 361 height 21
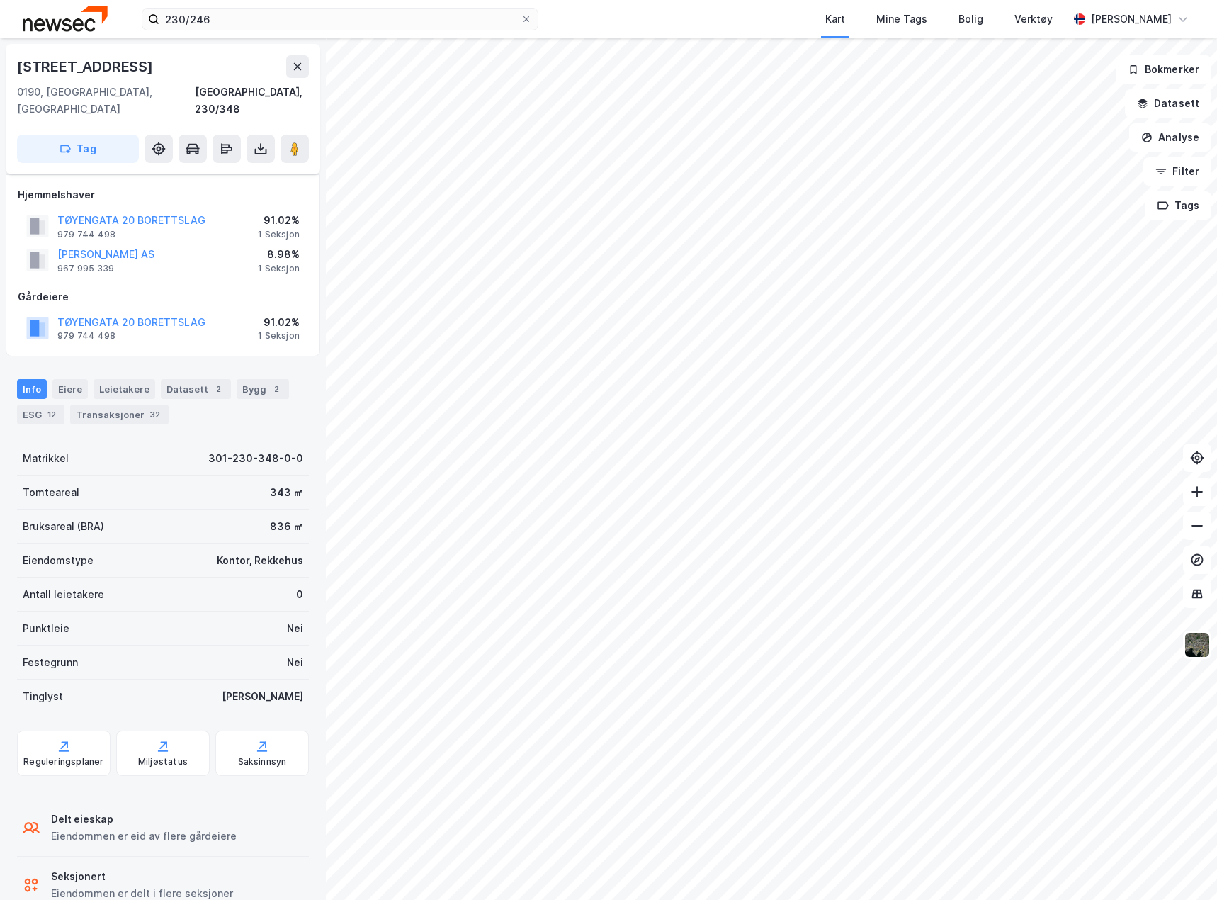
scroll to position [20, 0]
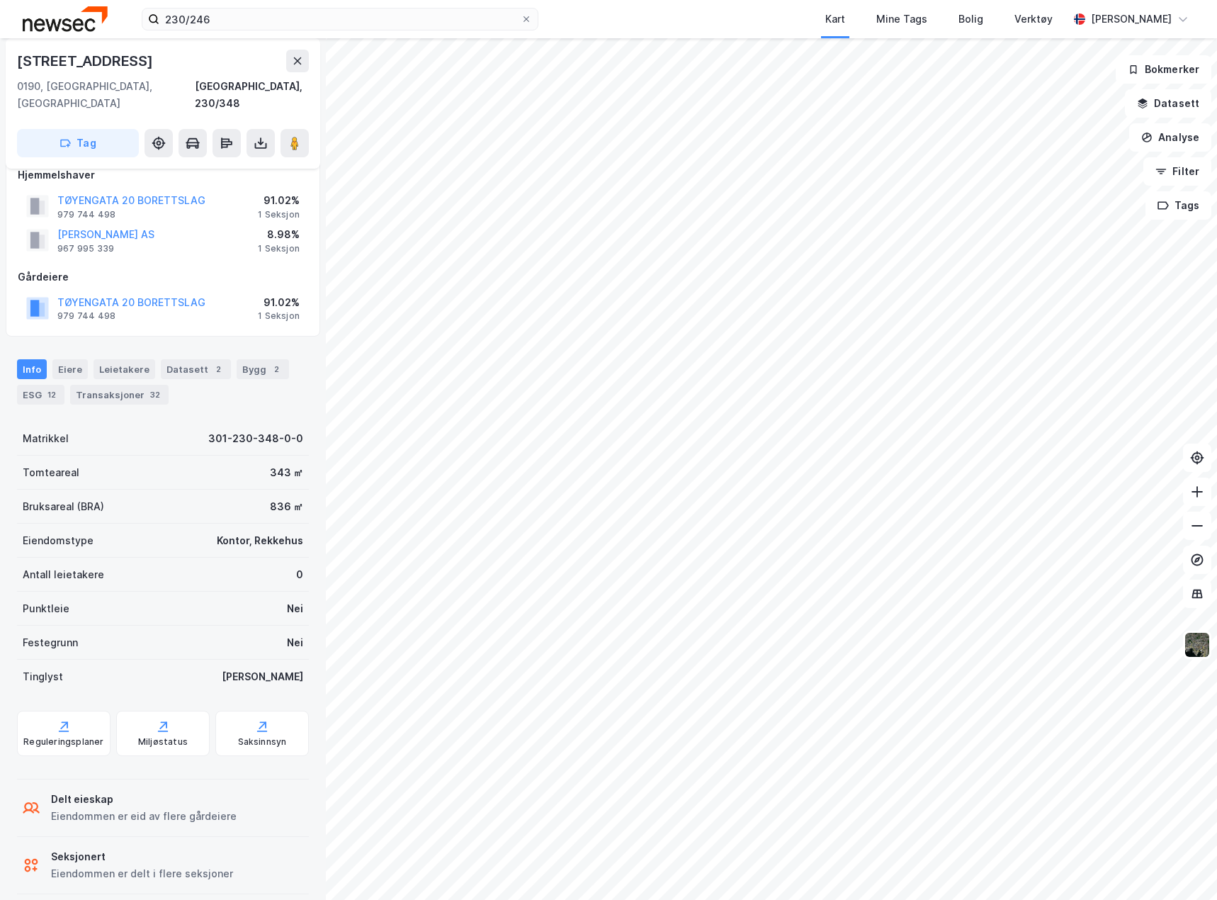
scroll to position [20, 0]
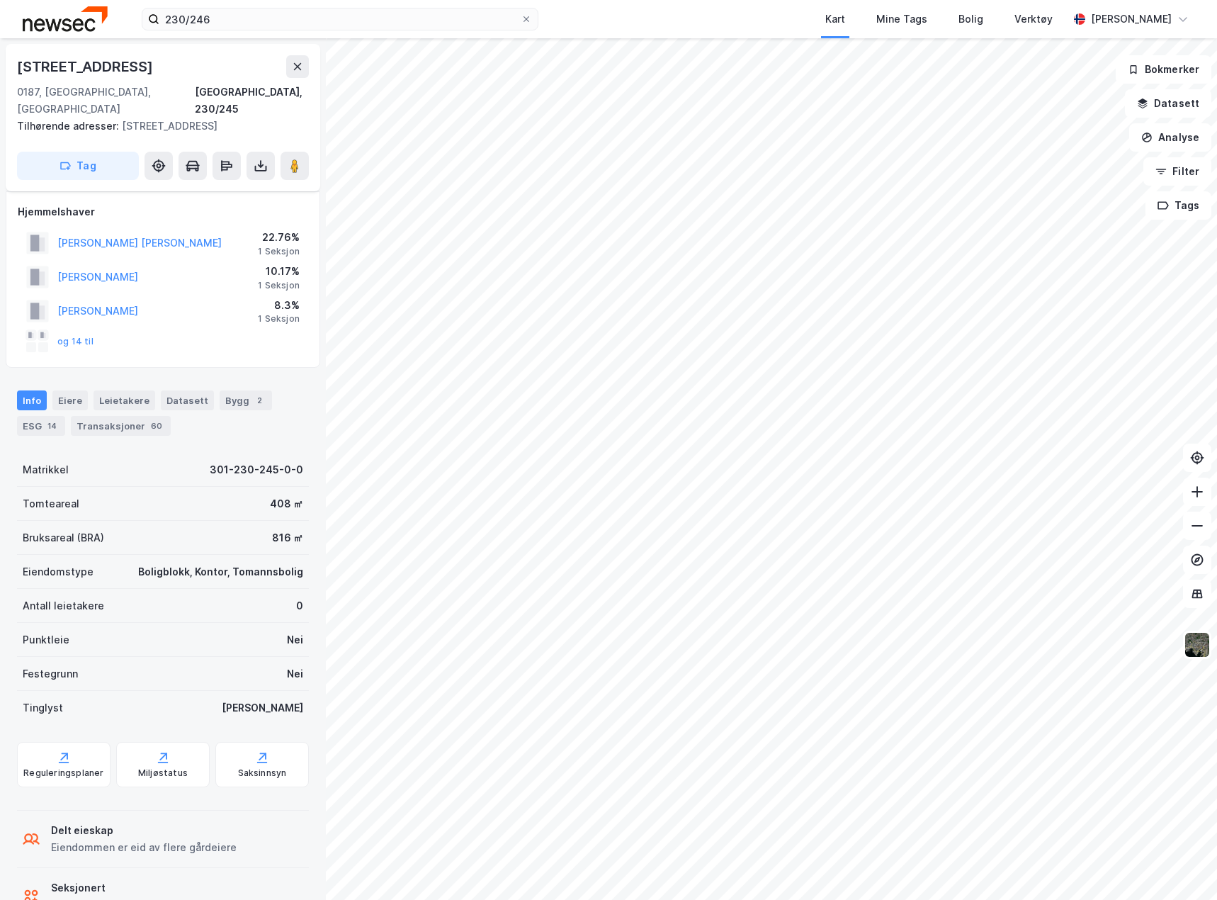
scroll to position [20, 0]
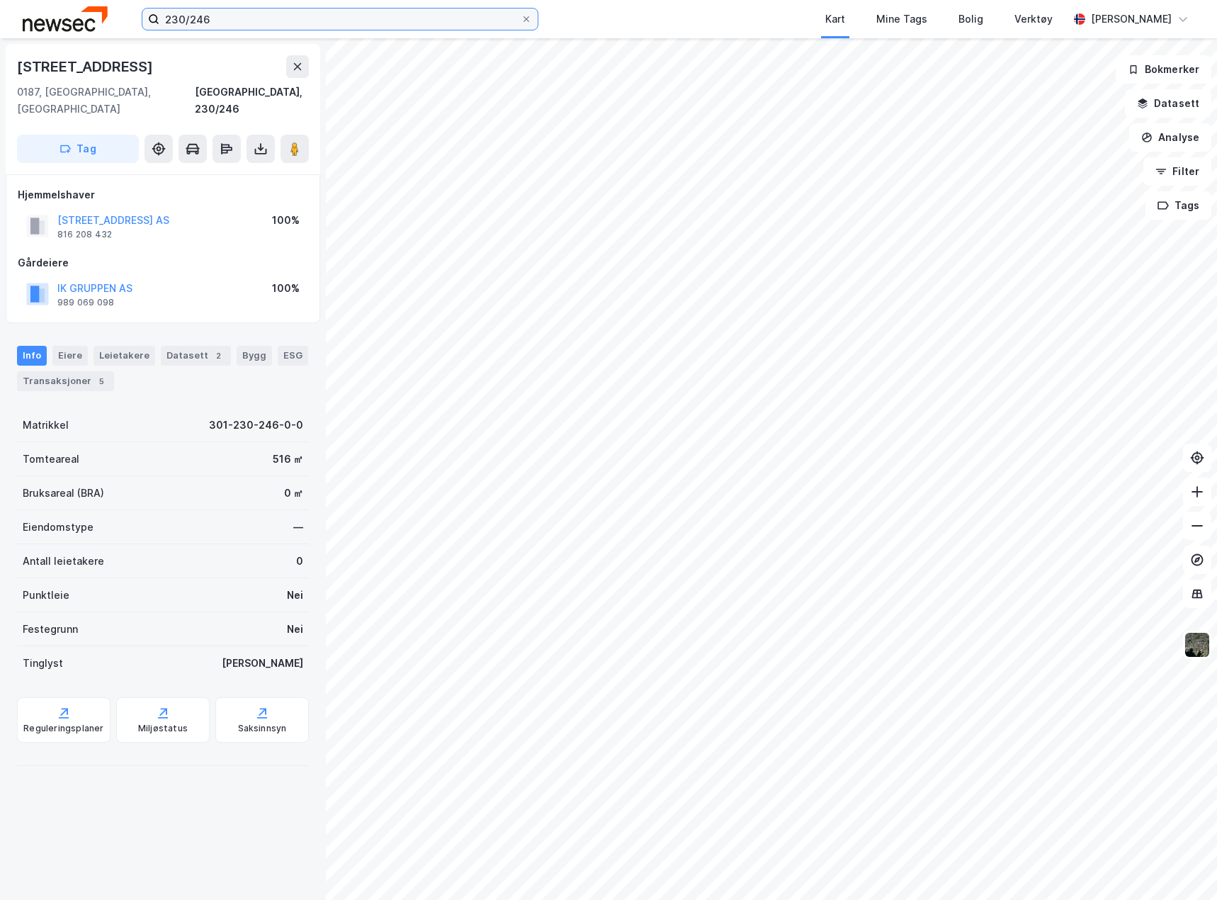
click at [217, 19] on input "230/246" at bounding box center [339, 19] width 361 height 21
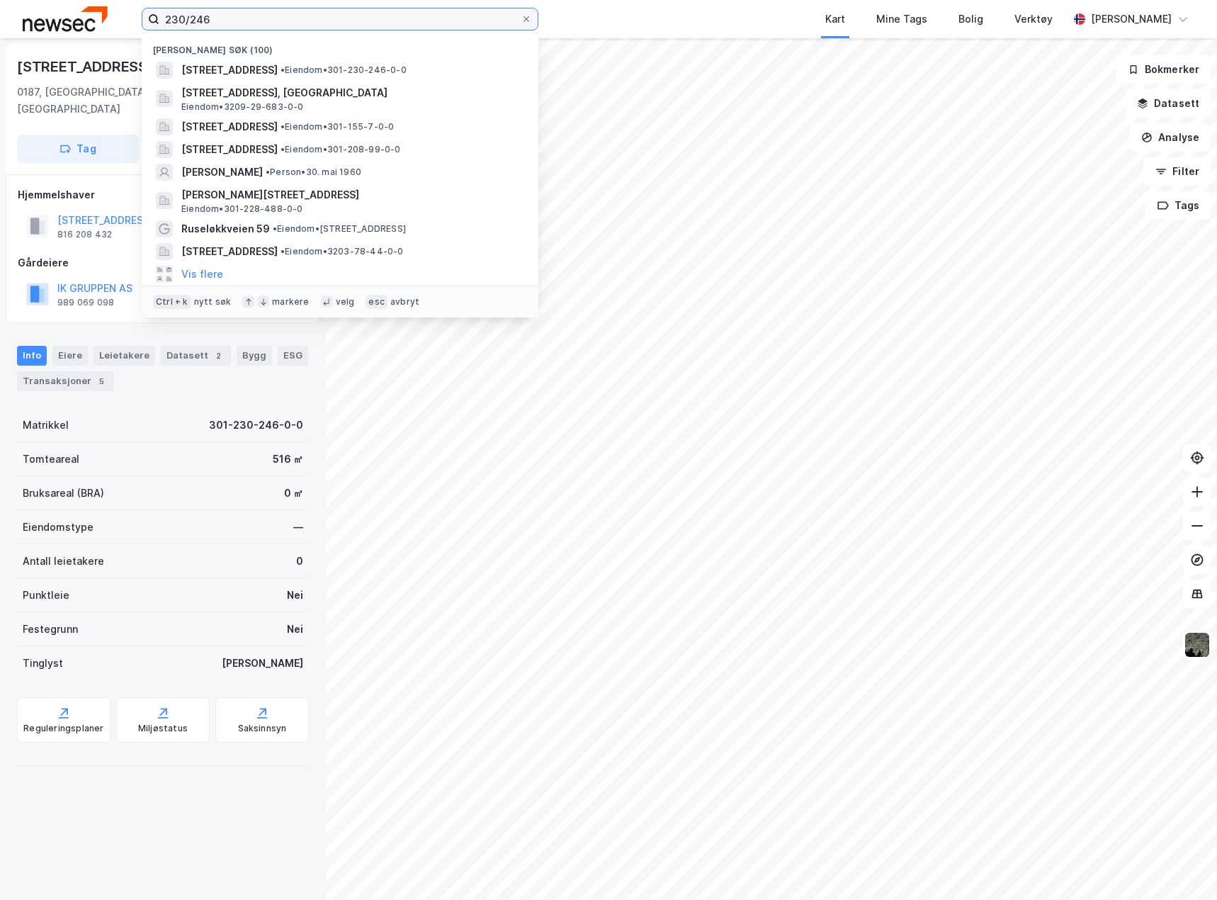
click at [217, 19] on input "230/246" at bounding box center [339, 19] width 361 height 21
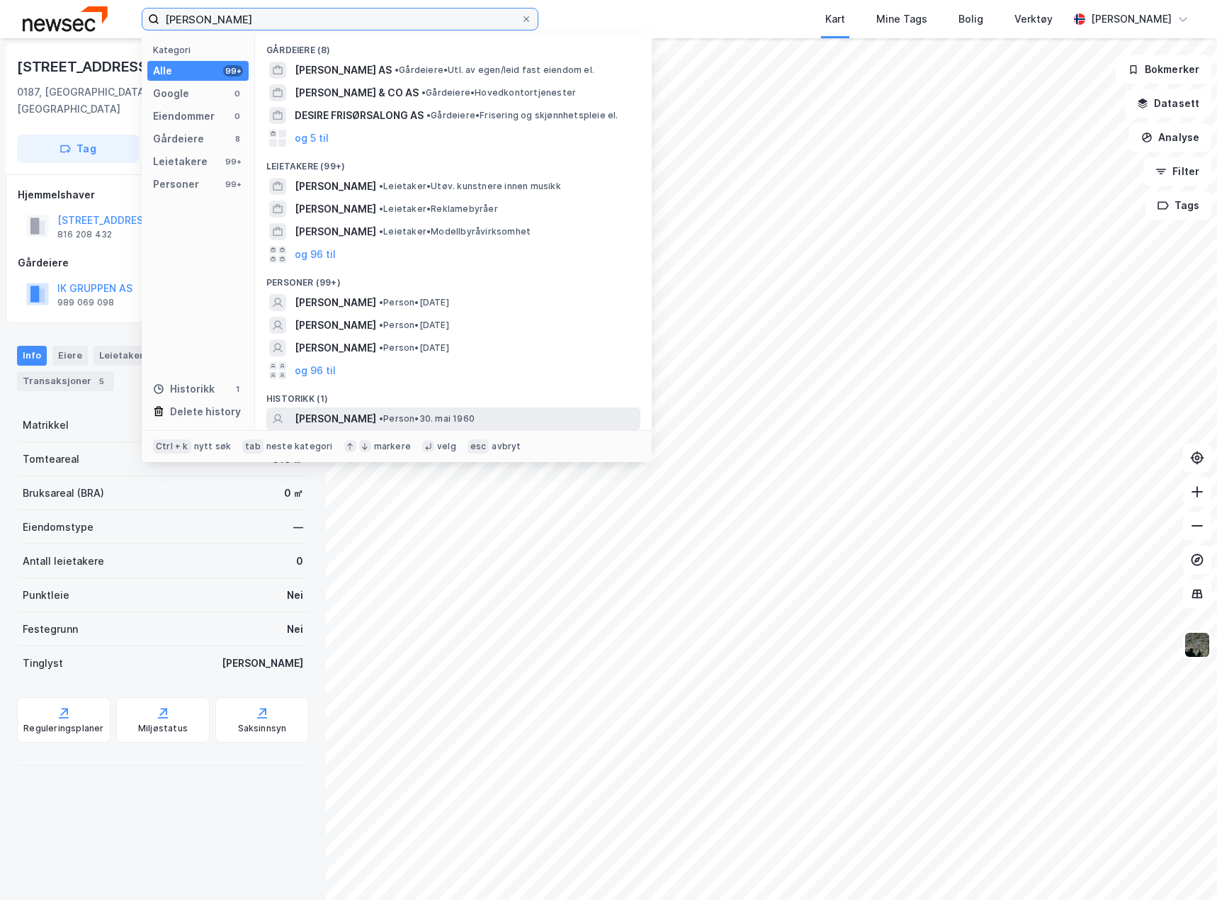
type input "[PERSON_NAME]"
click at [475, 418] on span "• Person • [DATE]" at bounding box center [427, 418] width 96 height 11
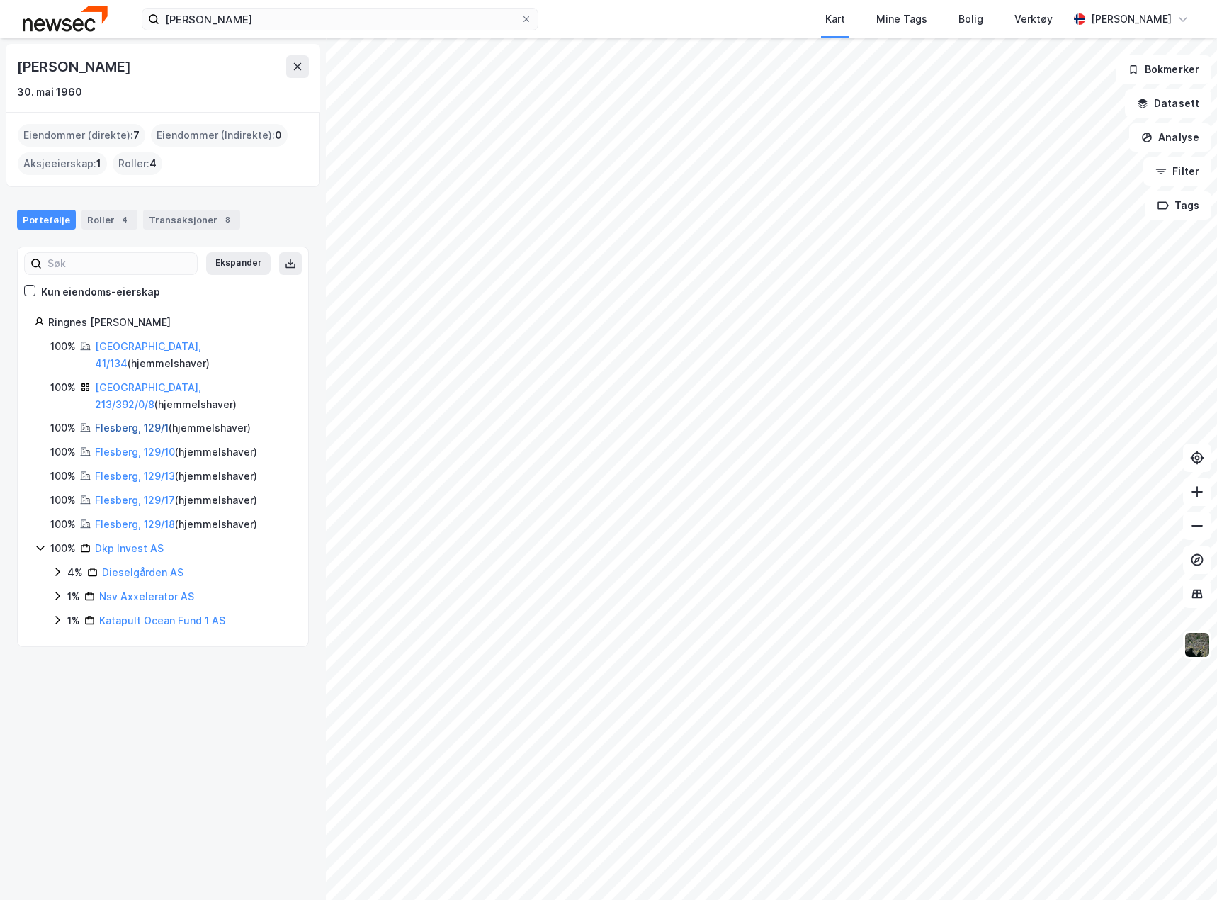
click at [152, 422] on link "Flesberg, 129/1" at bounding box center [132, 428] width 74 height 12
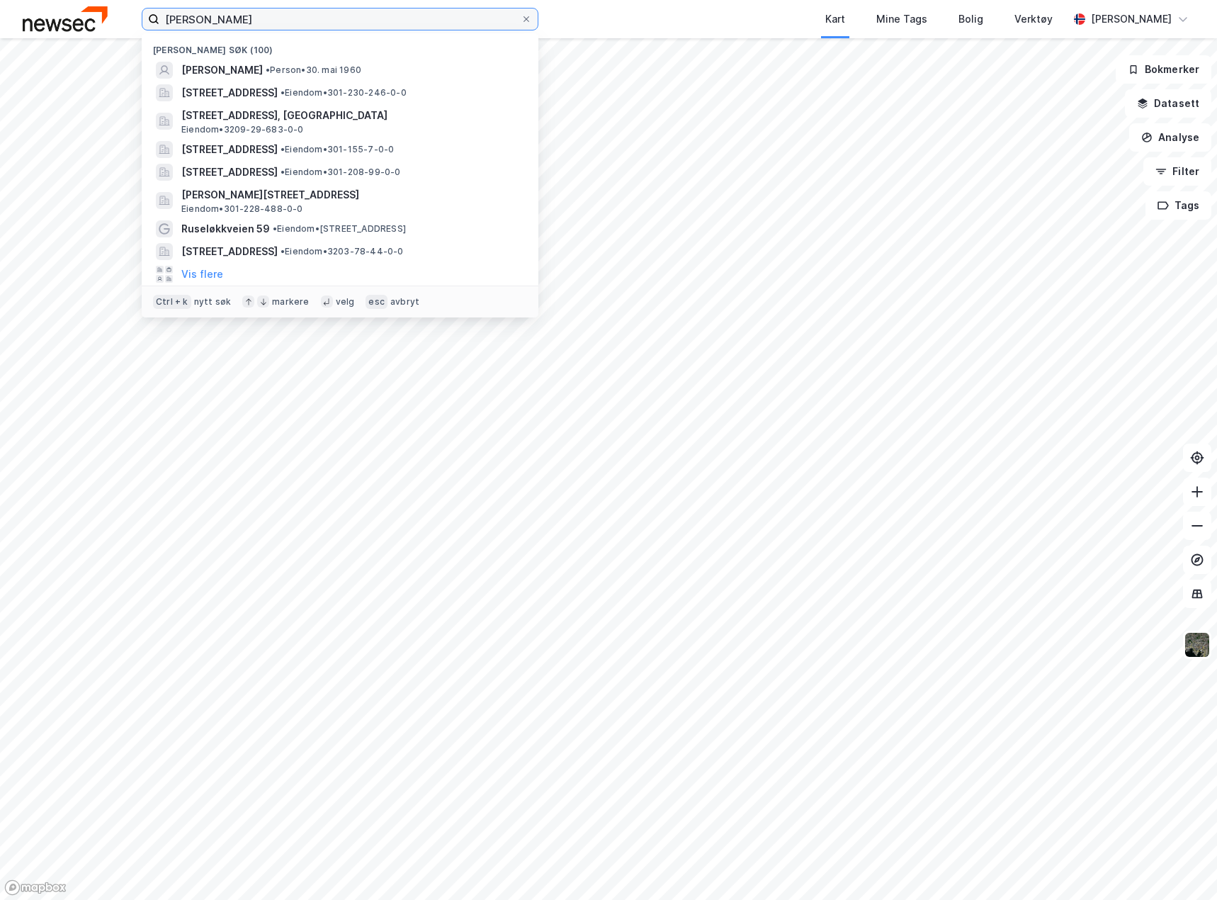
click at [203, 25] on input "[PERSON_NAME]" at bounding box center [339, 19] width 361 height 21
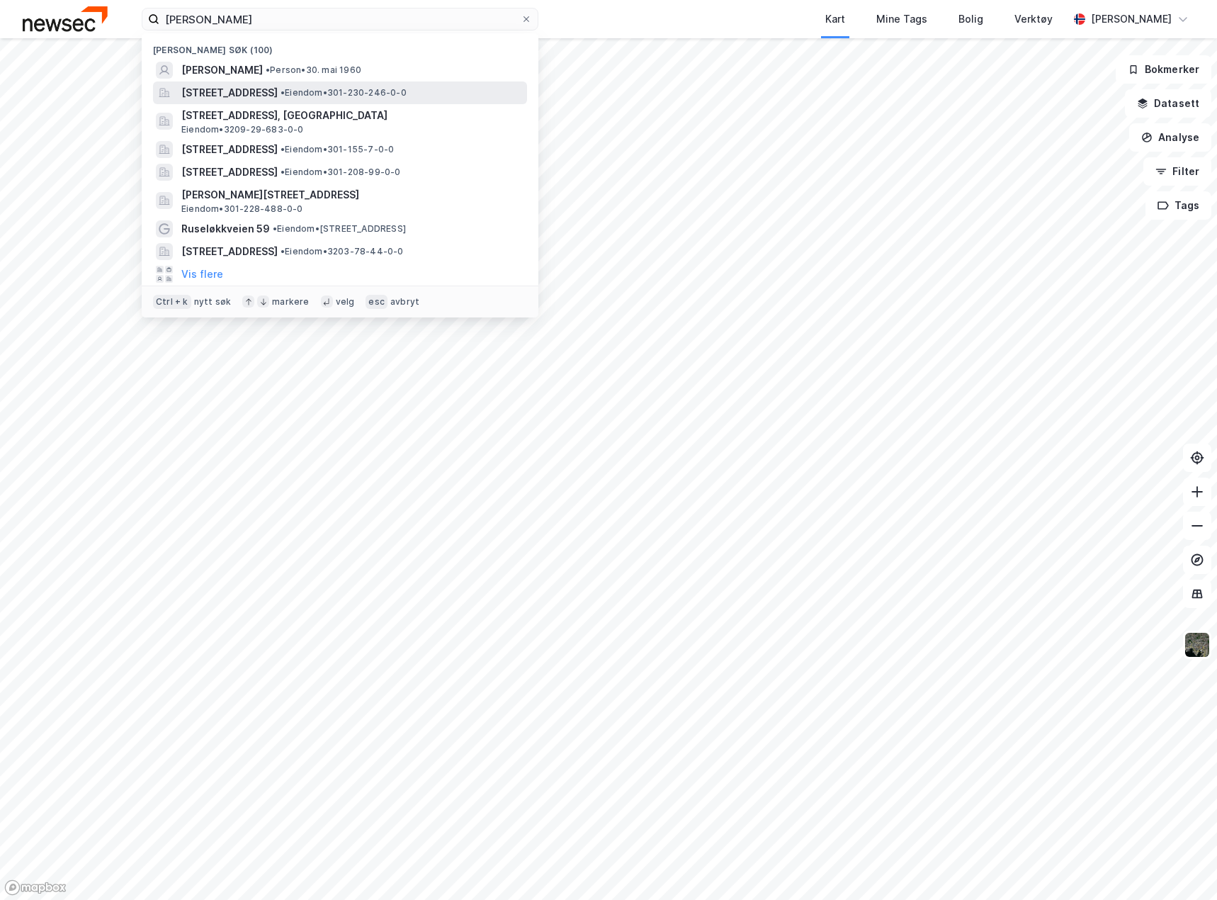
click at [278, 92] on span "[STREET_ADDRESS]" at bounding box center [229, 92] width 96 height 17
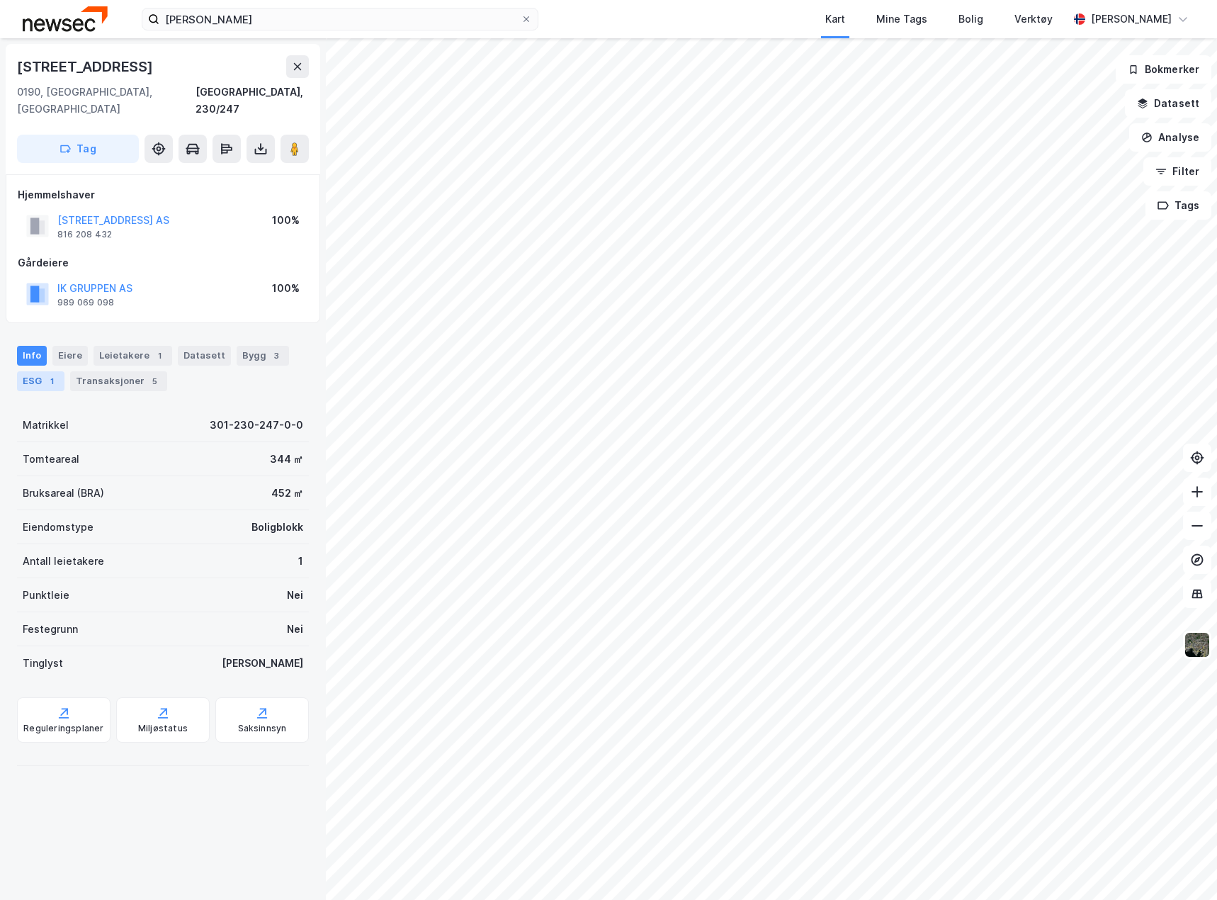
click at [29, 371] on div "ESG 1" at bounding box center [40, 381] width 47 height 20
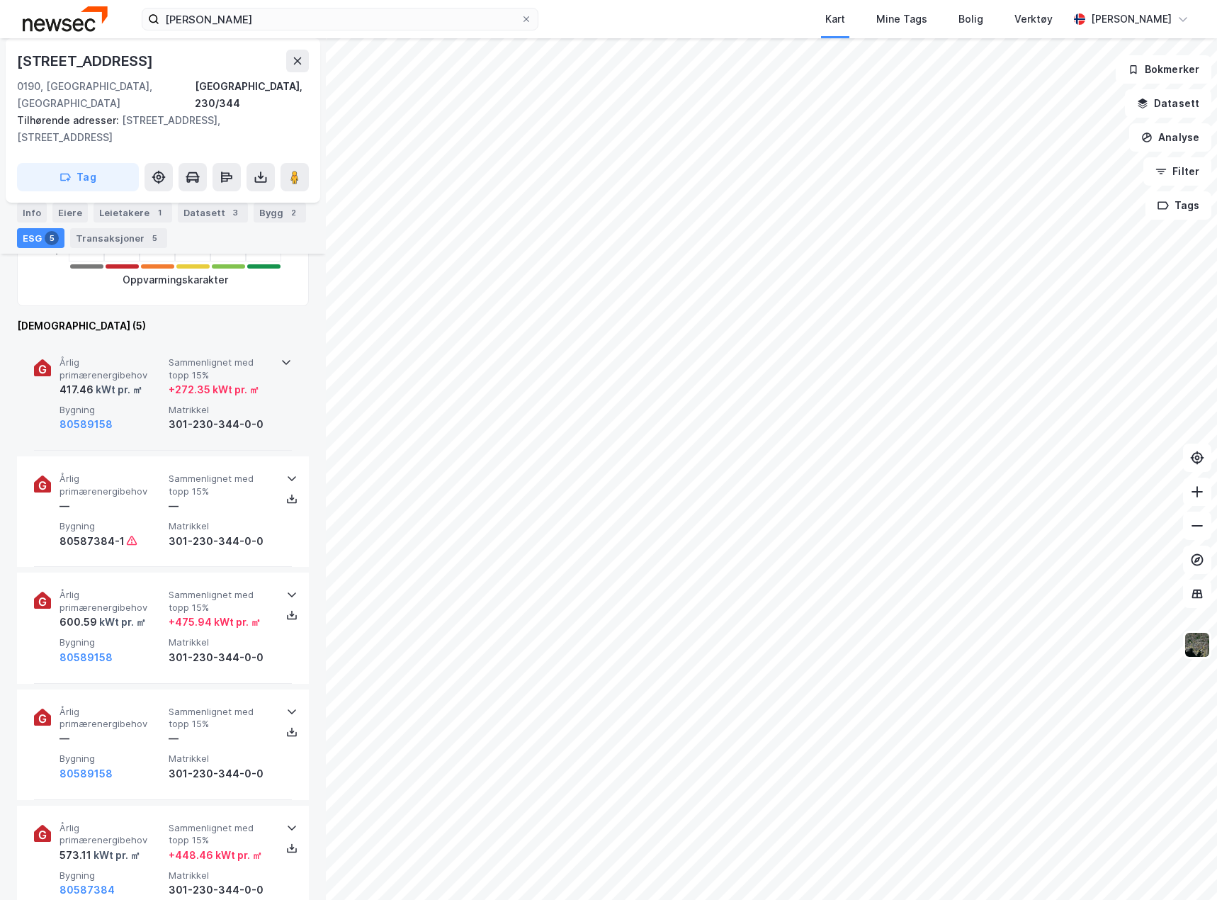
scroll to position [445, 0]
click at [266, 415] on div "301-230-344-0-0" at bounding box center [220, 423] width 103 height 17
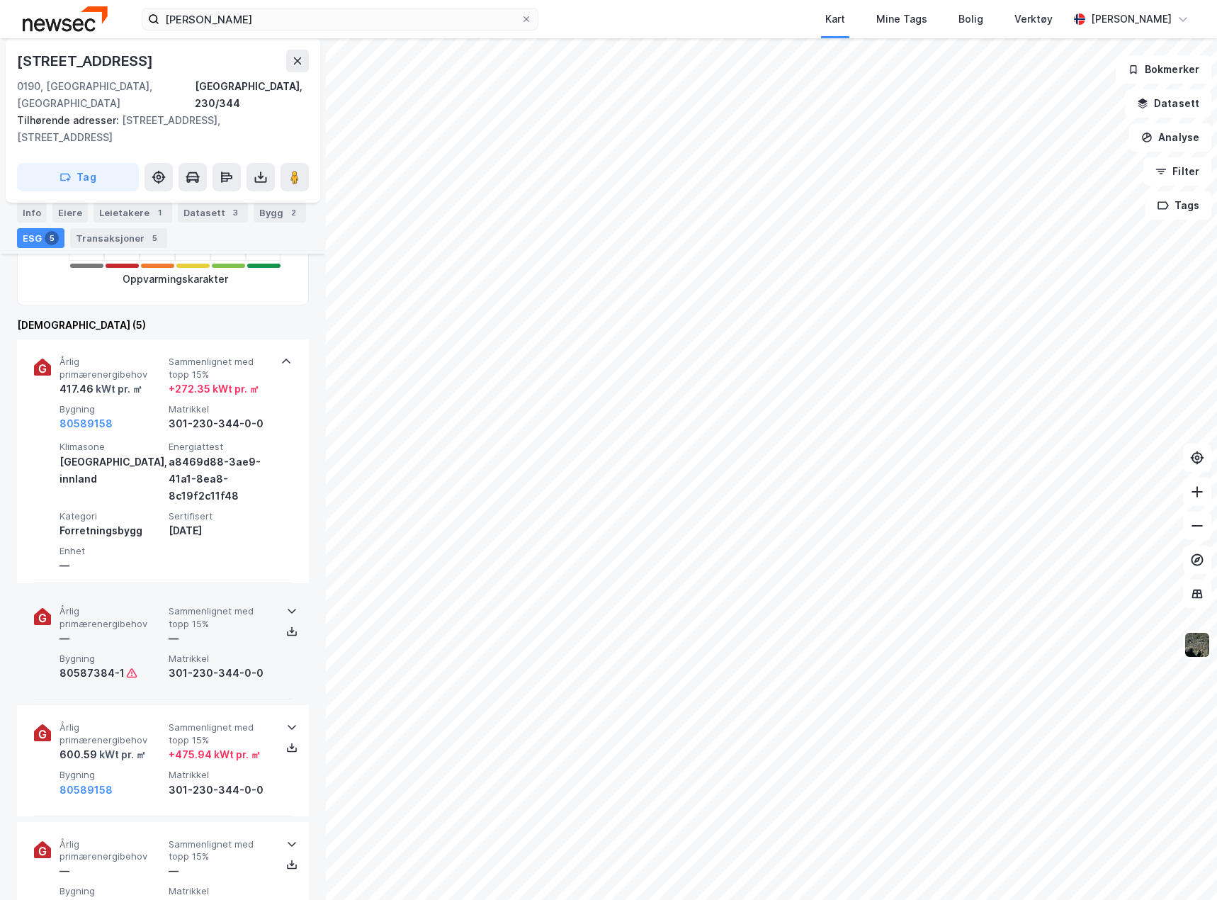
click at [273, 606] on div "Årlig primærenergibehov — Sammenlignet med topp 15% — Bygning 80587384-1 Matrik…" at bounding box center [163, 644] width 258 height 111
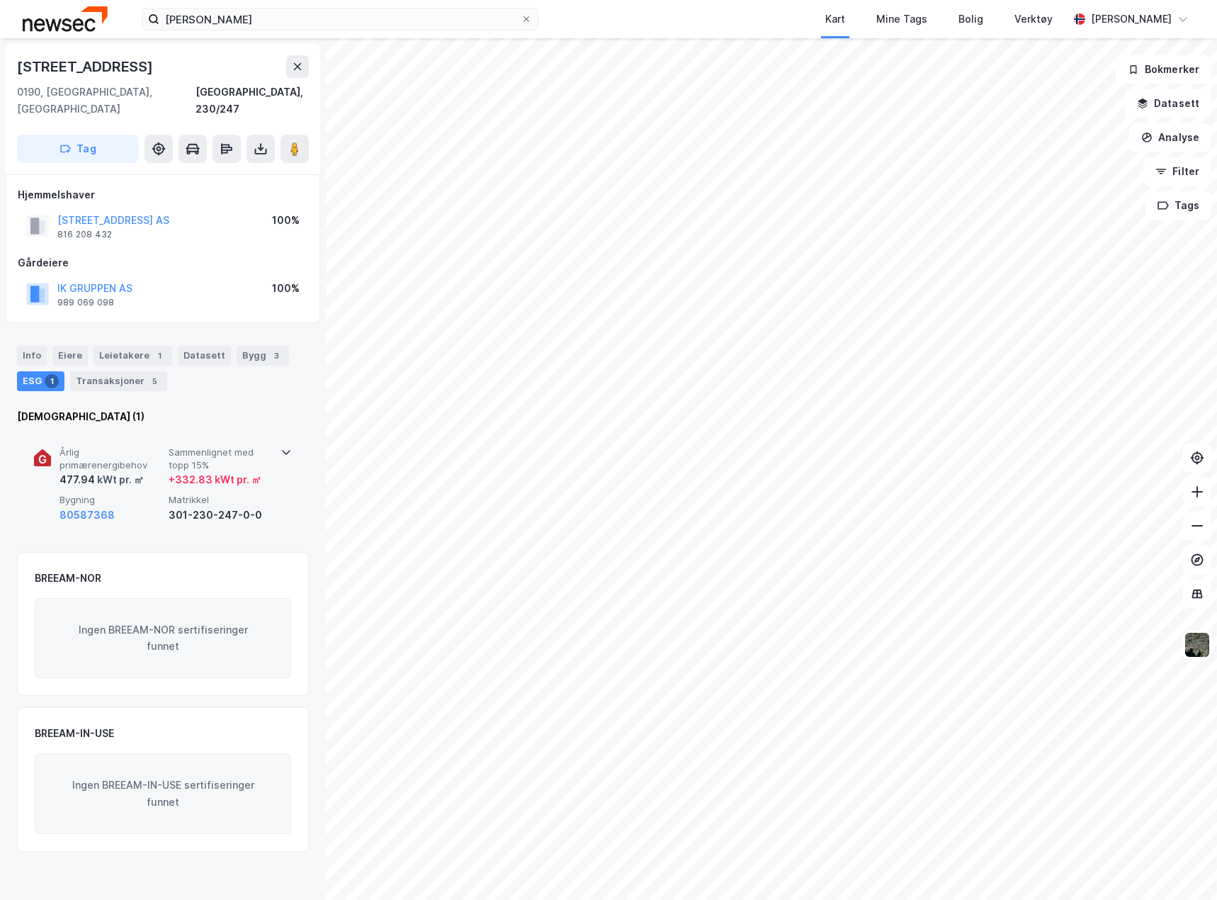
click at [142, 507] on div "Årlig primærenergibehov 477.94 kWt pr. ㎡ Sammenlignet med topp 15% + 332.83 kWt…" at bounding box center [163, 485] width 258 height 110
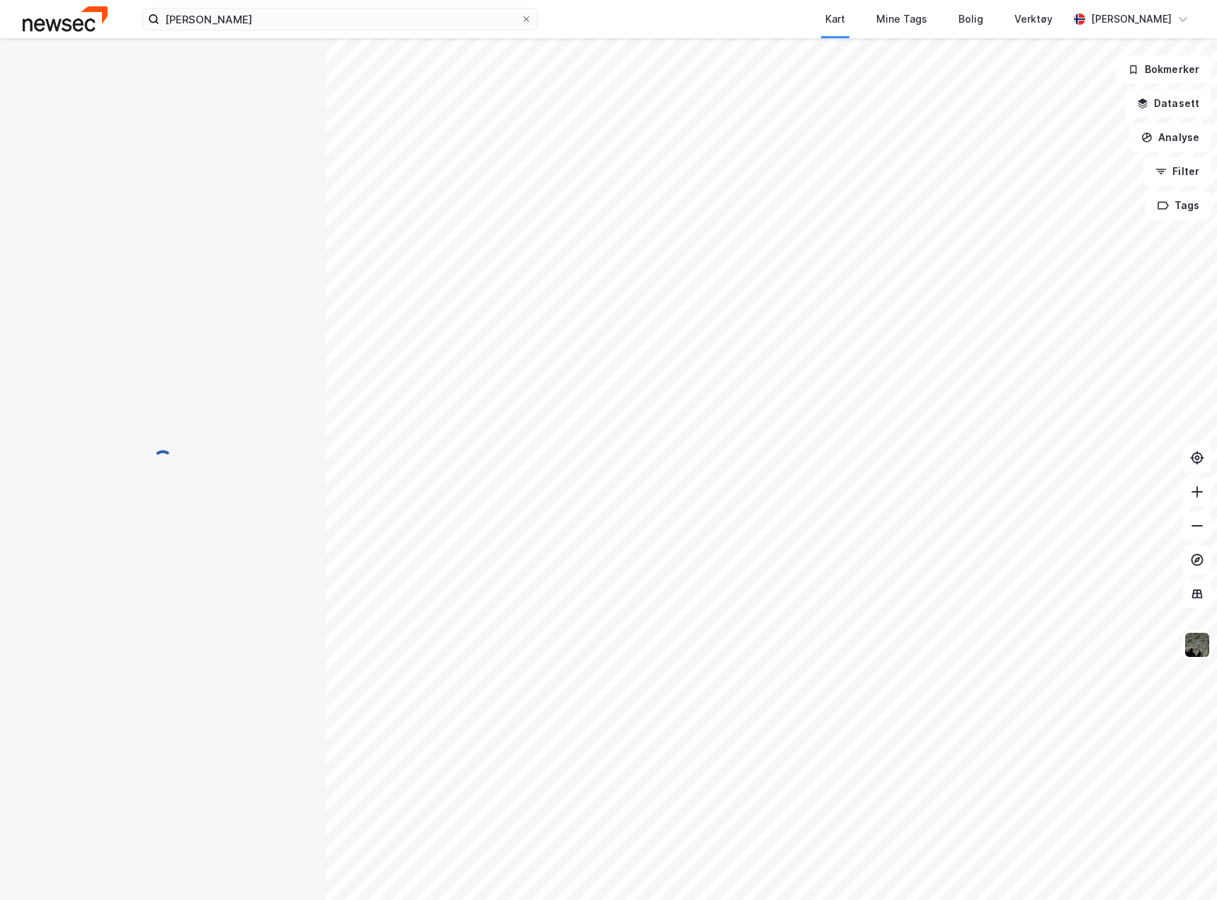
scroll to position [445, 0]
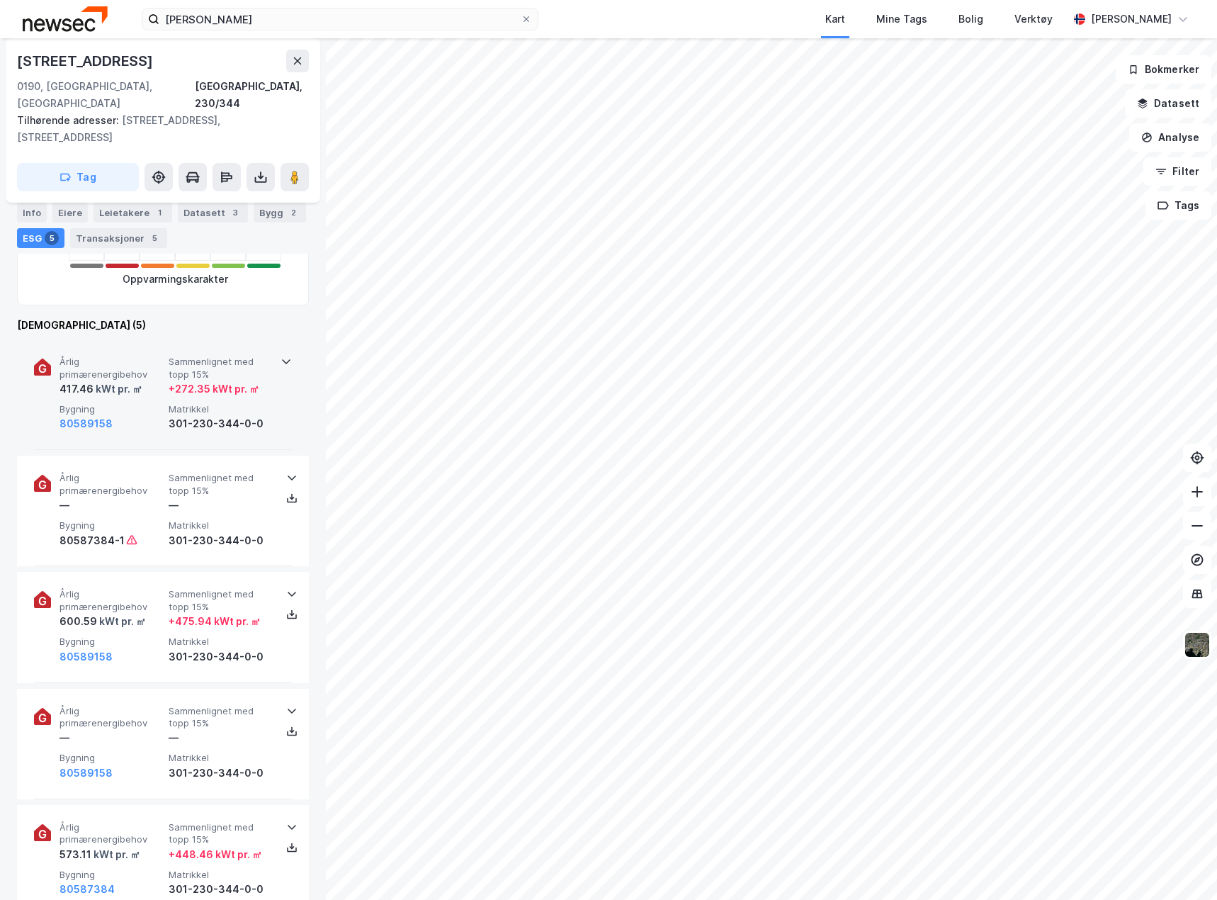
click at [257, 421] on div "Årlig primærenergibehov 417.46 kWt pr. ㎡ Sammenlignet med topp 15% + 272.35 kWt…" at bounding box center [163, 394] width 258 height 111
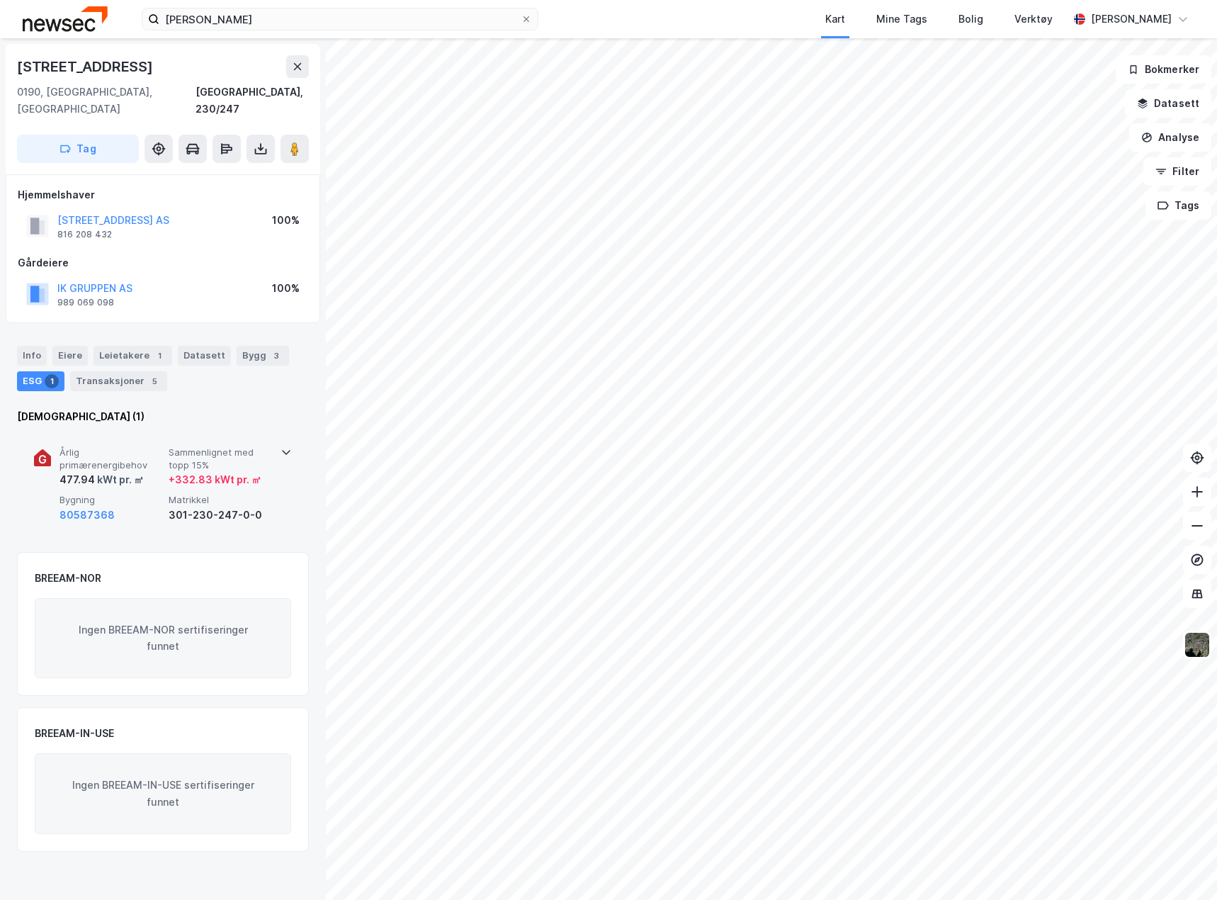
click at [254, 507] on div "301-230-247-0-0" at bounding box center [220, 515] width 103 height 17
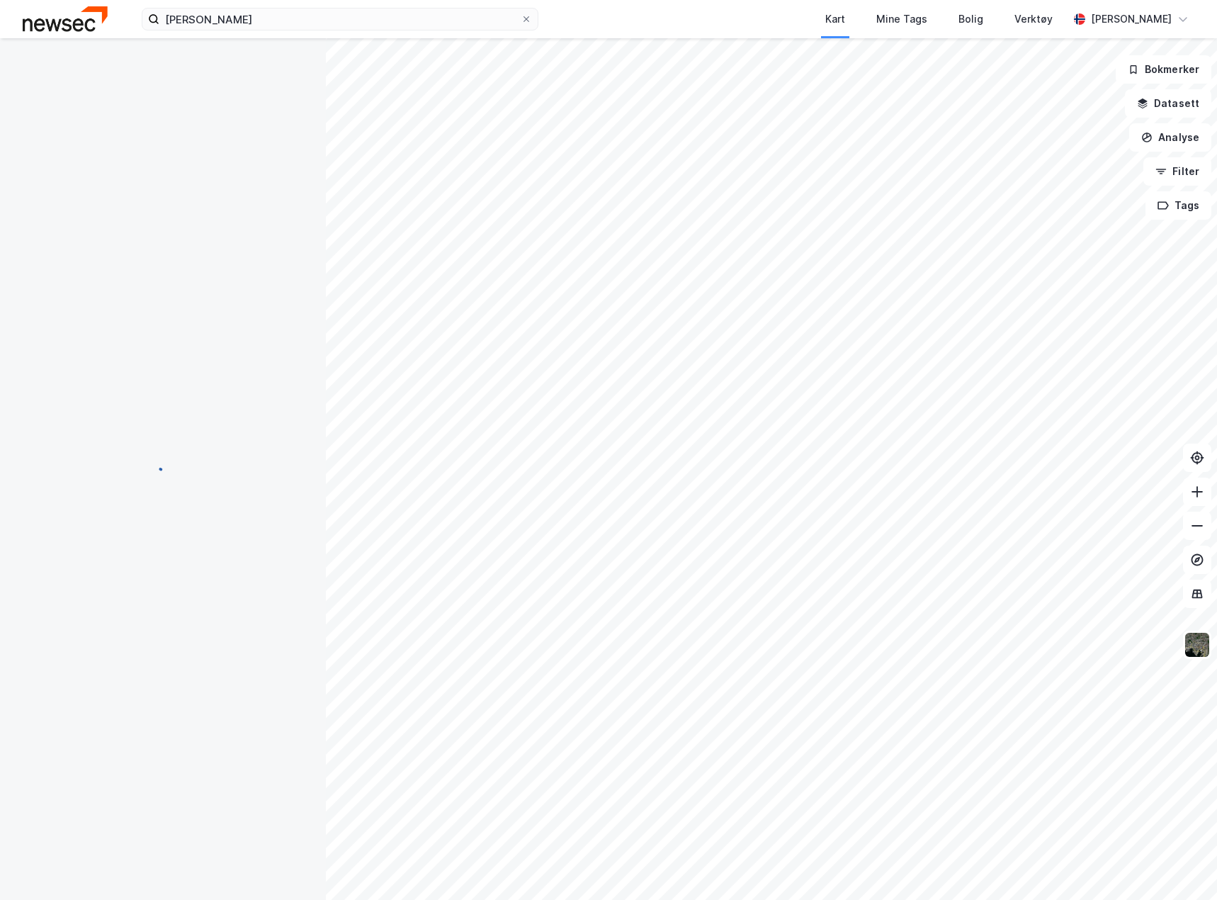
scroll to position [445, 0]
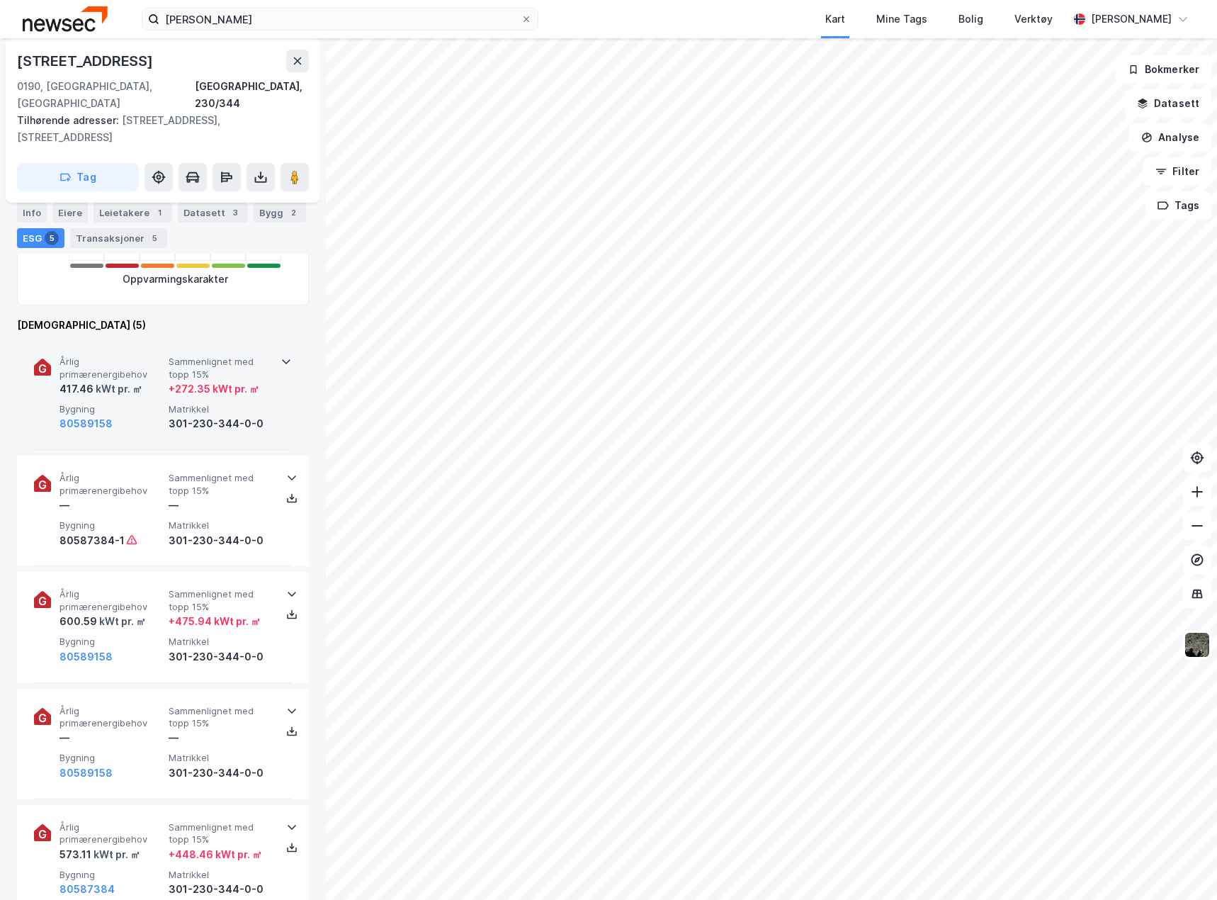
click at [139, 403] on span "Bygning" at bounding box center [111, 409] width 103 height 12
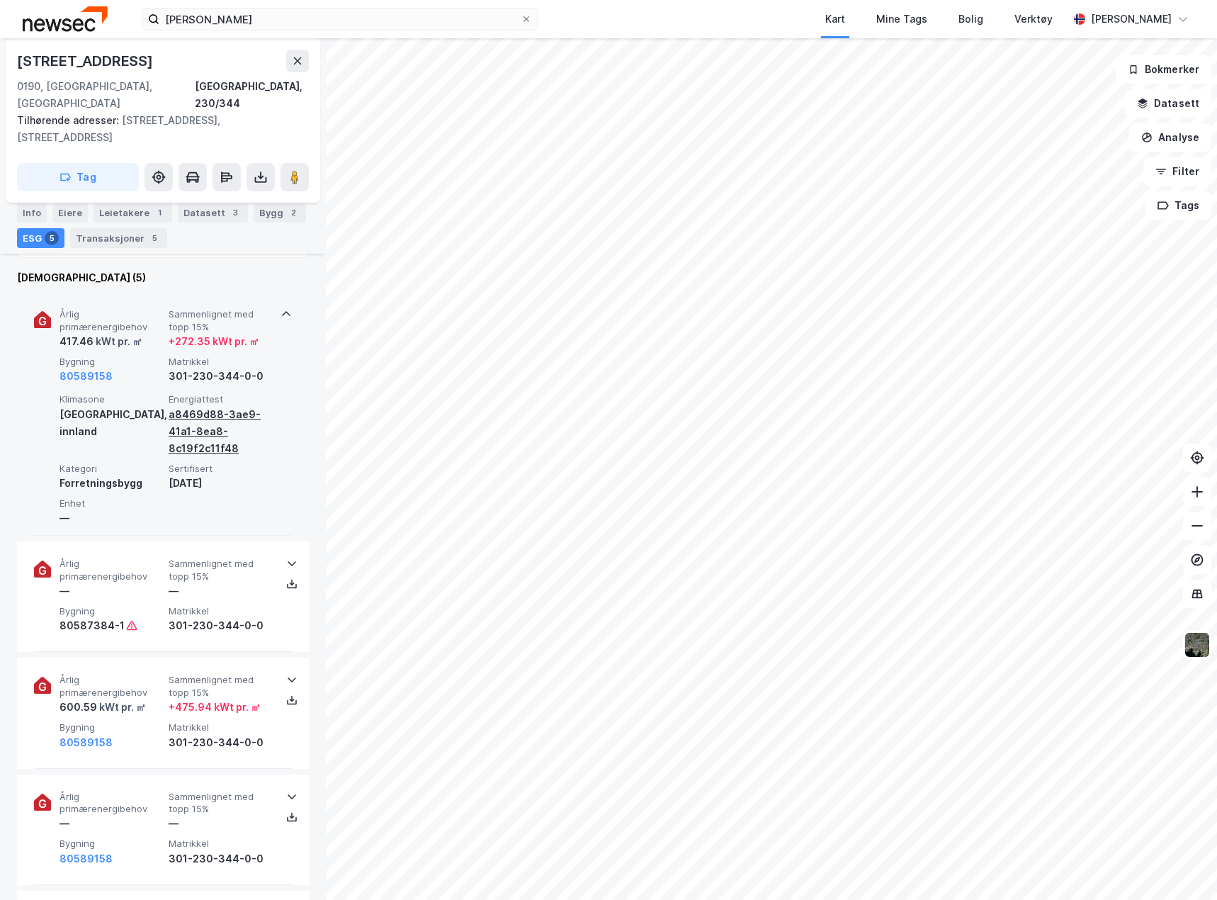
scroll to position [516, 0]
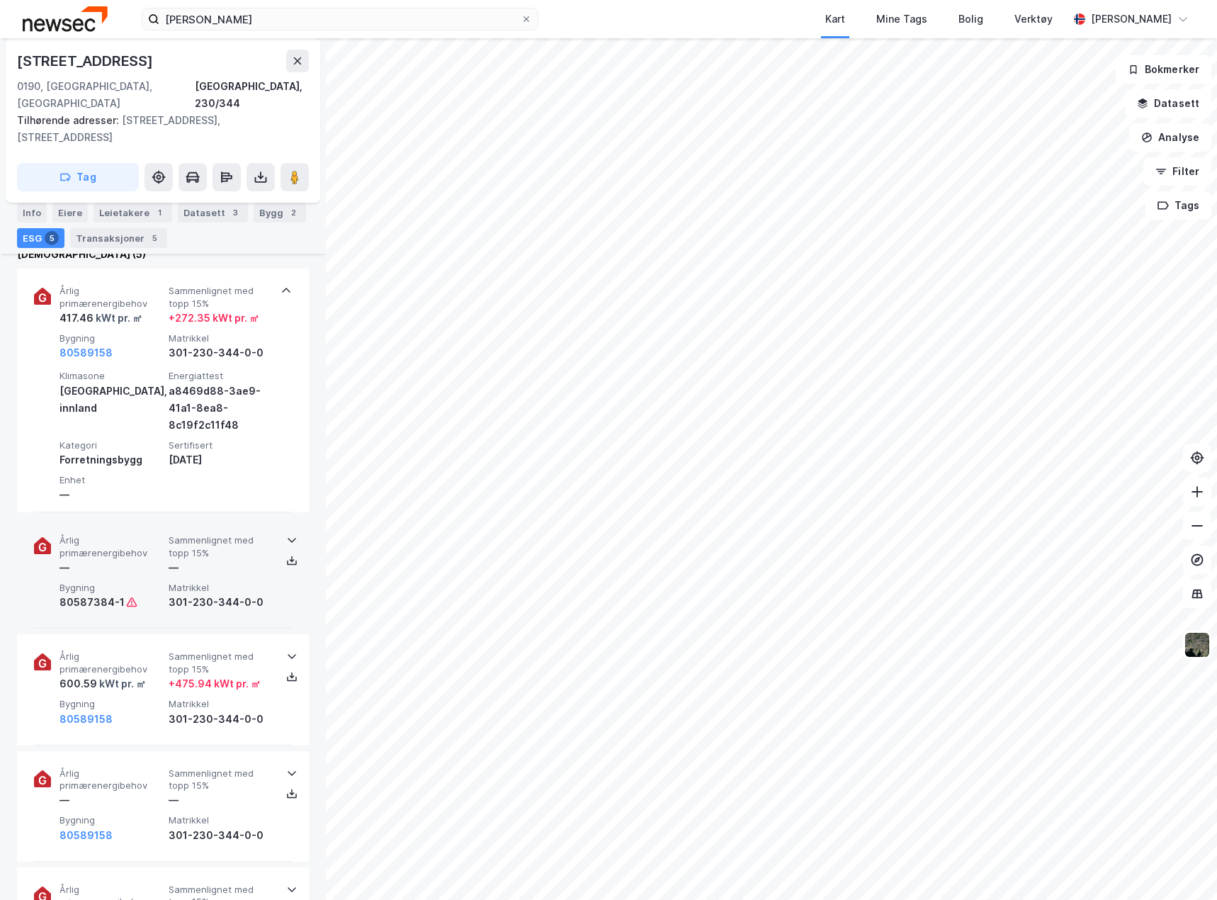
click at [276, 585] on div "Årlig primærenergibehov — Sammenlignet med topp 15% — Bygning 80587384-1 Matrik…" at bounding box center [163, 573] width 258 height 111
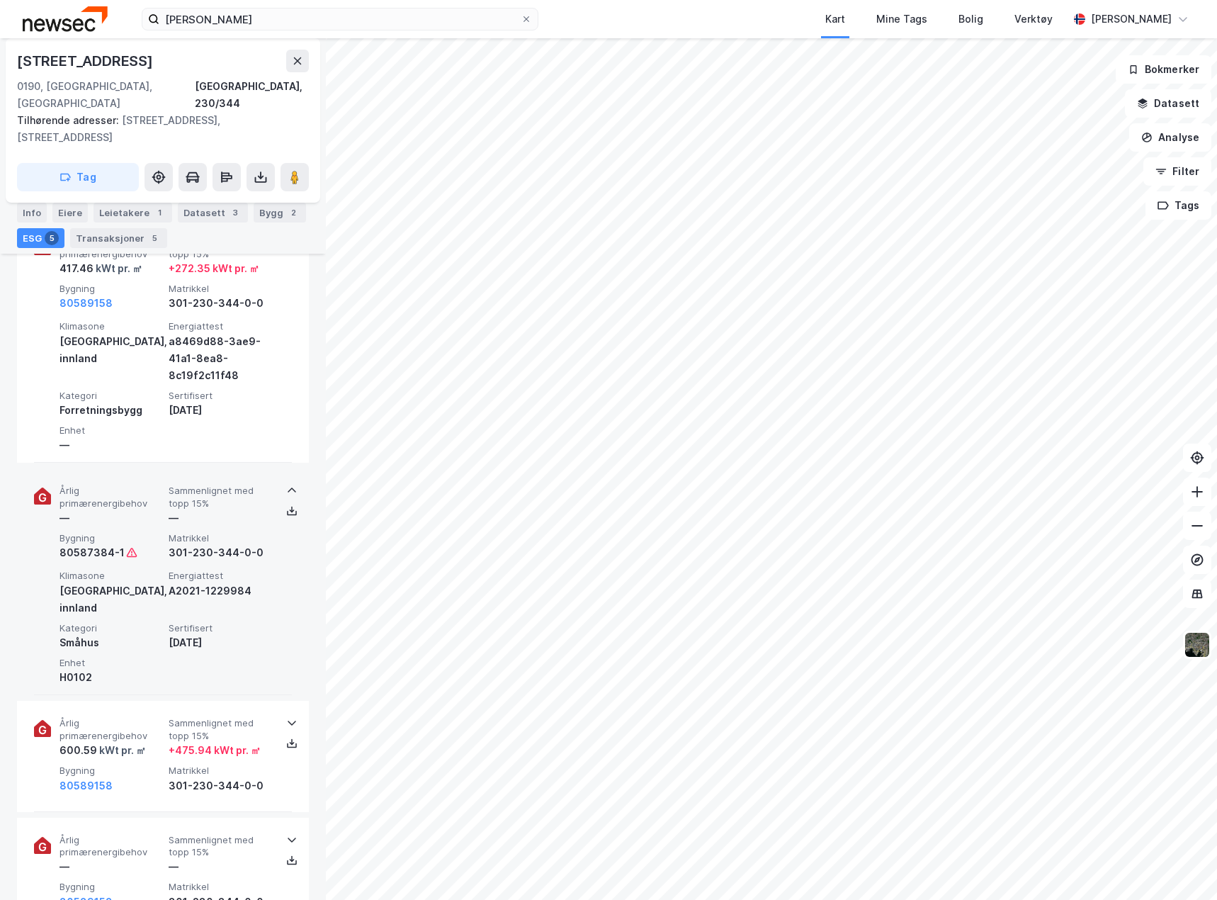
scroll to position [587, 0]
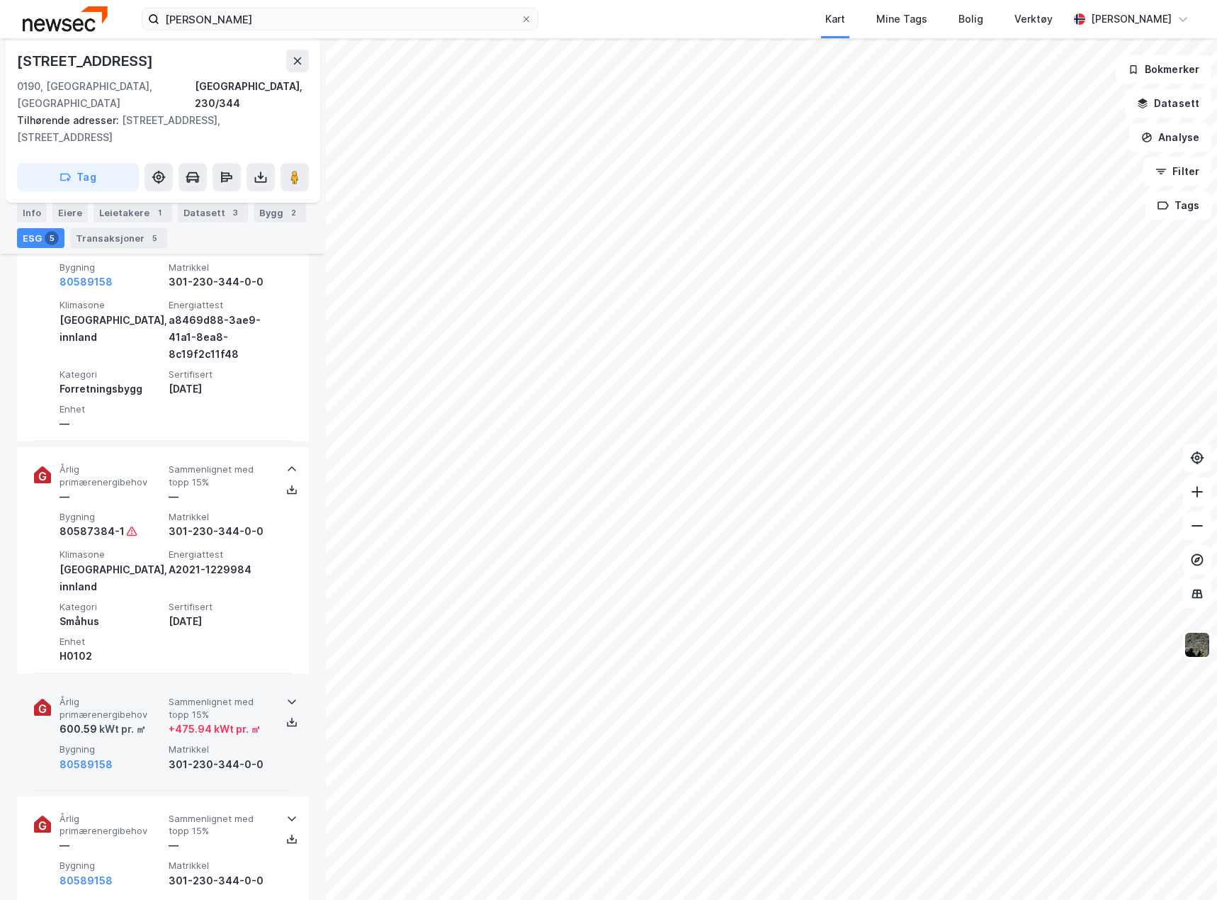
click at [270, 733] on div "Årlig primærenergibehov 600.59 kWt pr. ㎡ Sammenlignet med topp 15% + 475.94 kWt…" at bounding box center [163, 734] width 258 height 111
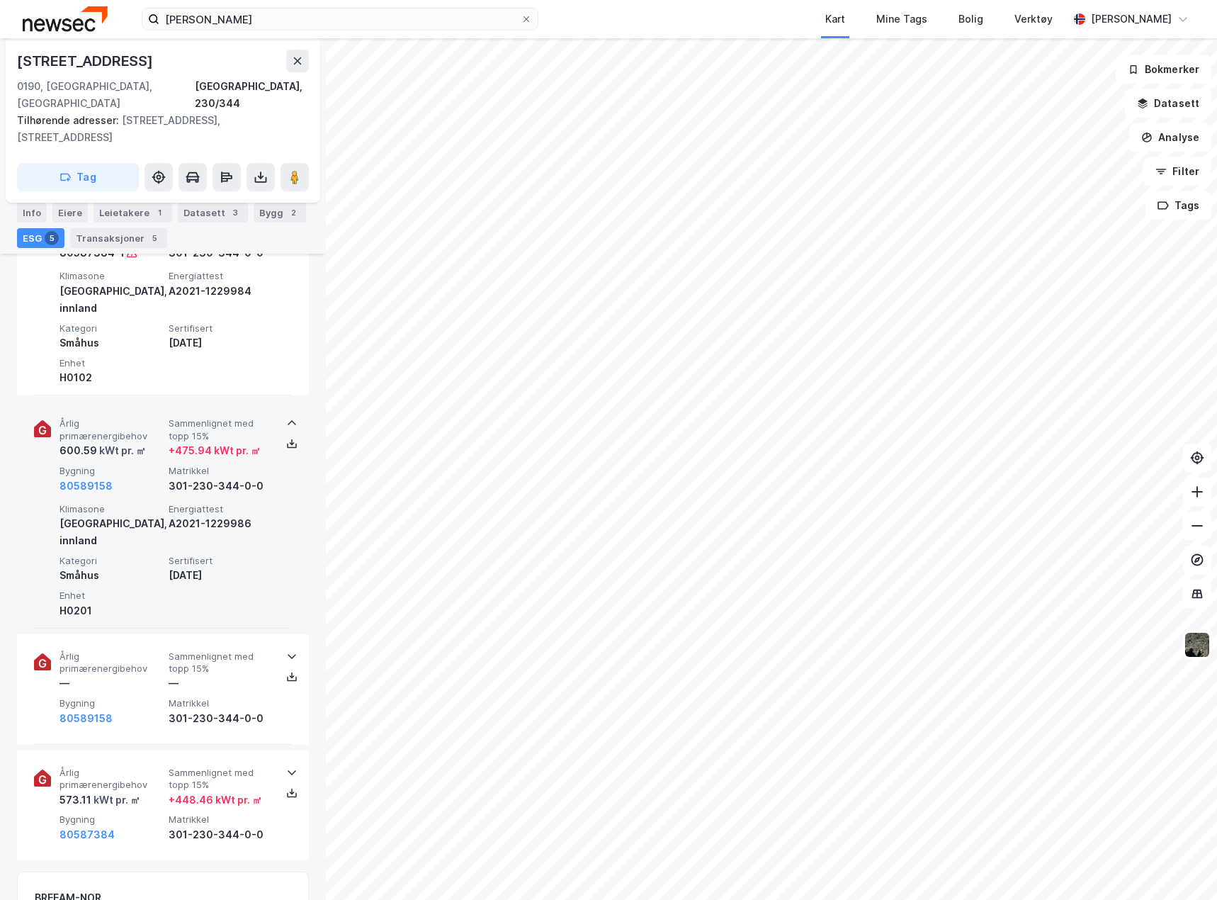
scroll to position [870, 0]
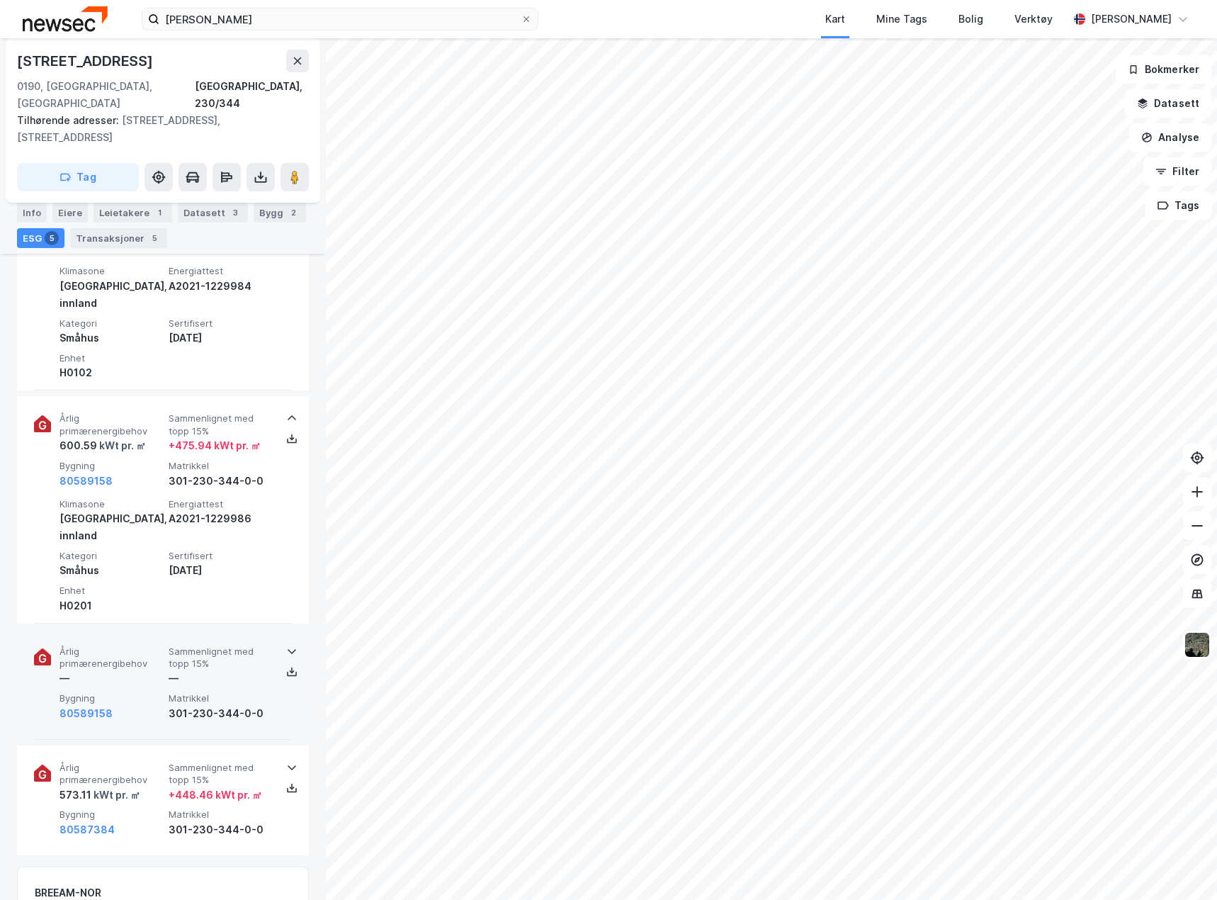
click at [285, 674] on div "Årlig primærenergibehov — Sammenlignet med topp 15% — Bygning 80589158 Matrikke…" at bounding box center [163, 684] width 258 height 111
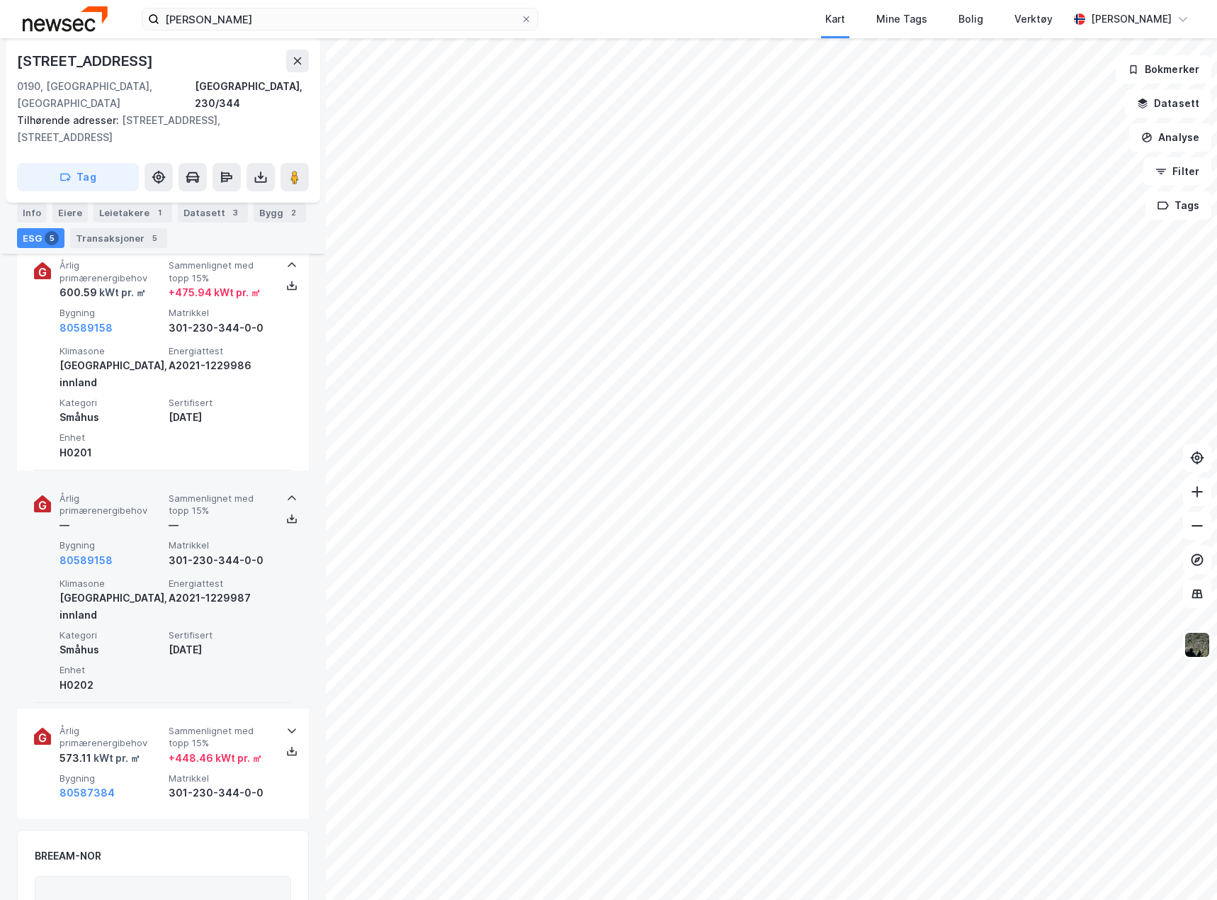
scroll to position [1082, 0]
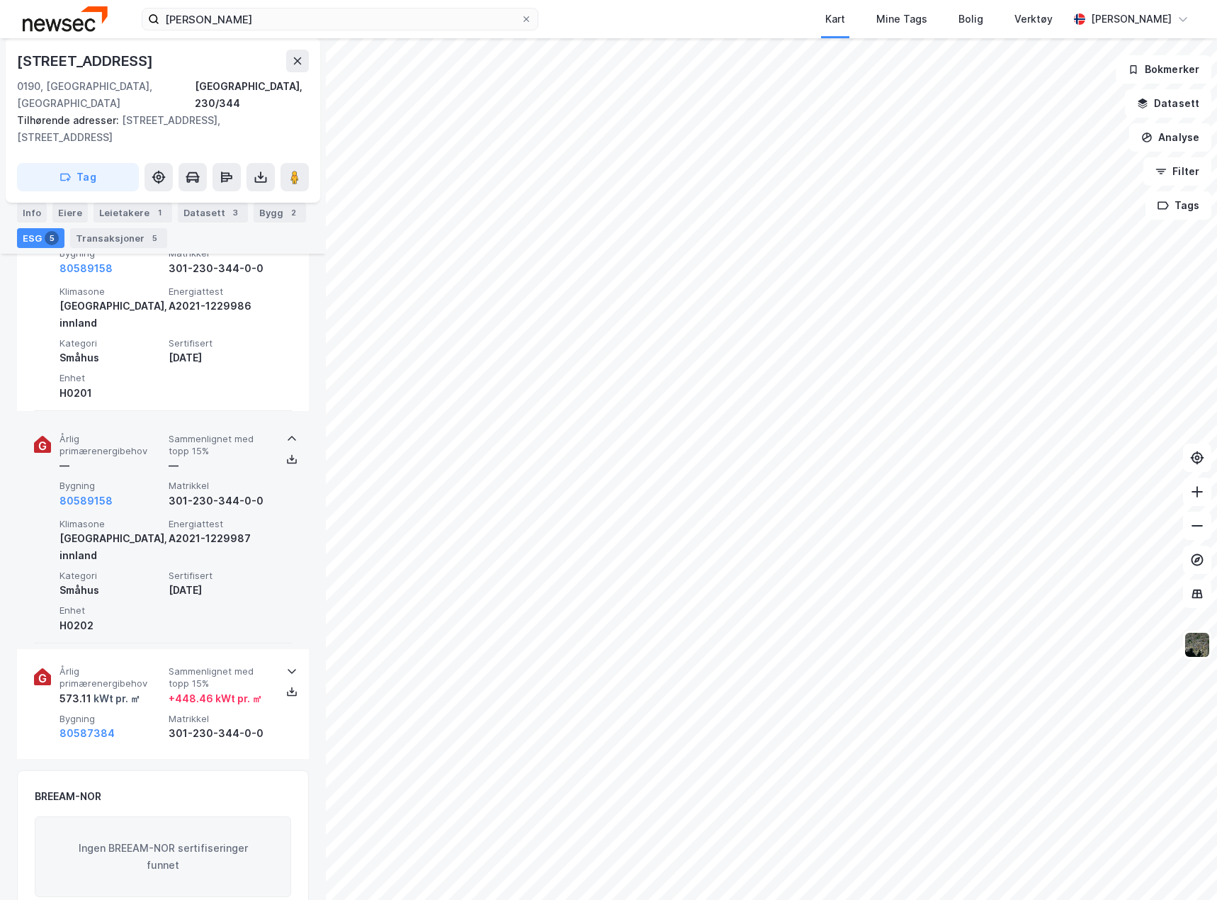
click at [285, 674] on div "Årlig primærenergibehov 573.11 kWt pr. ㎡ Sammenlignet med topp 15% + 448.46 kWt…" at bounding box center [163, 704] width 258 height 110
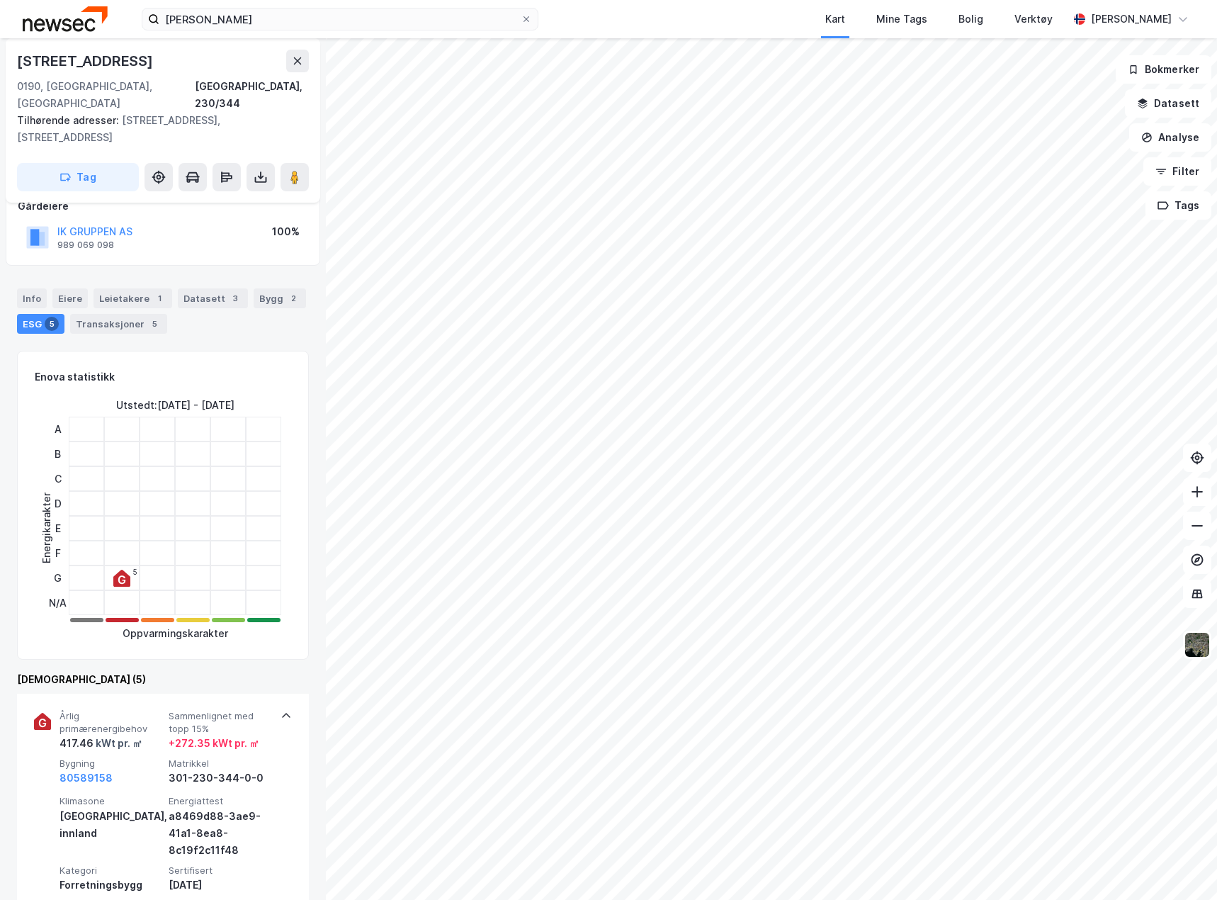
scroll to position [0, 0]
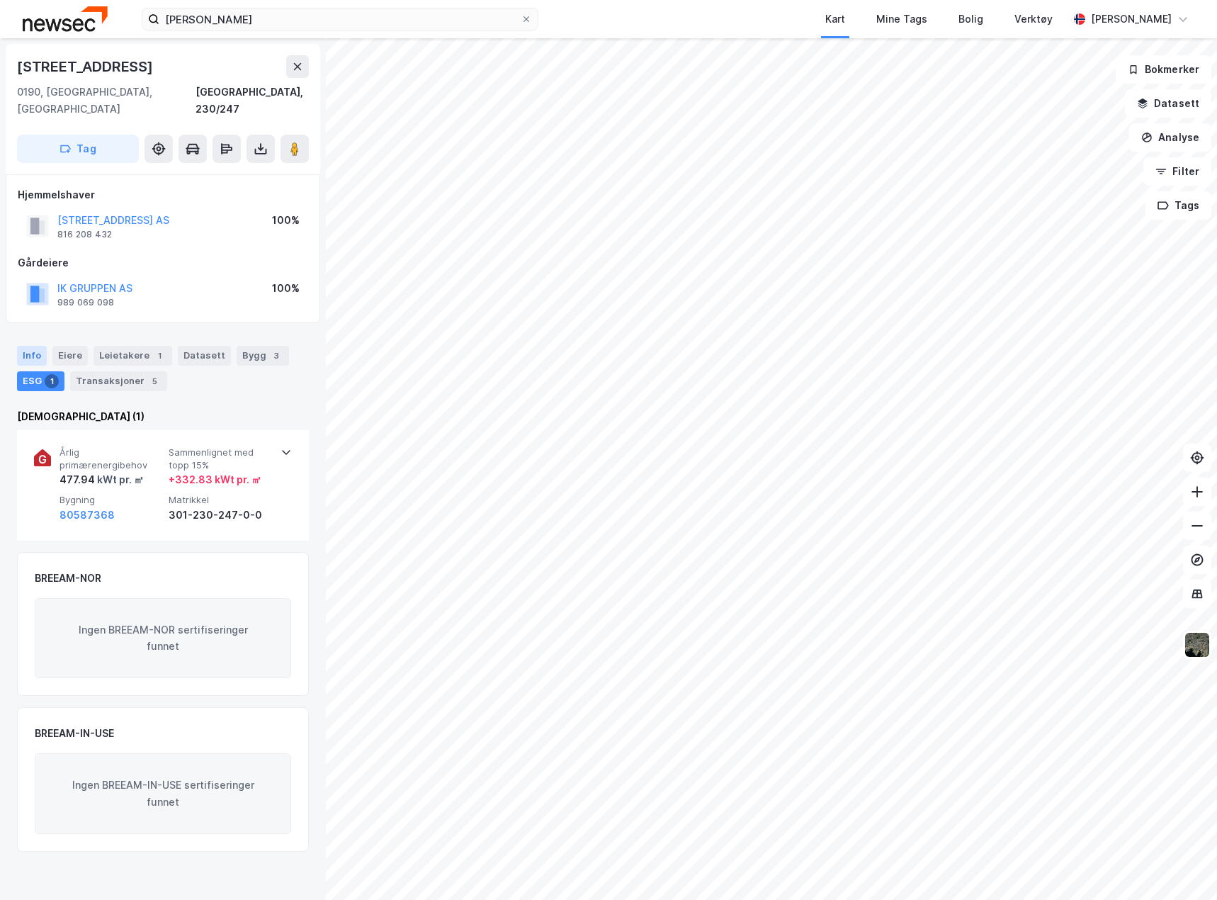
click at [35, 346] on div "Info" at bounding box center [32, 356] width 30 height 20
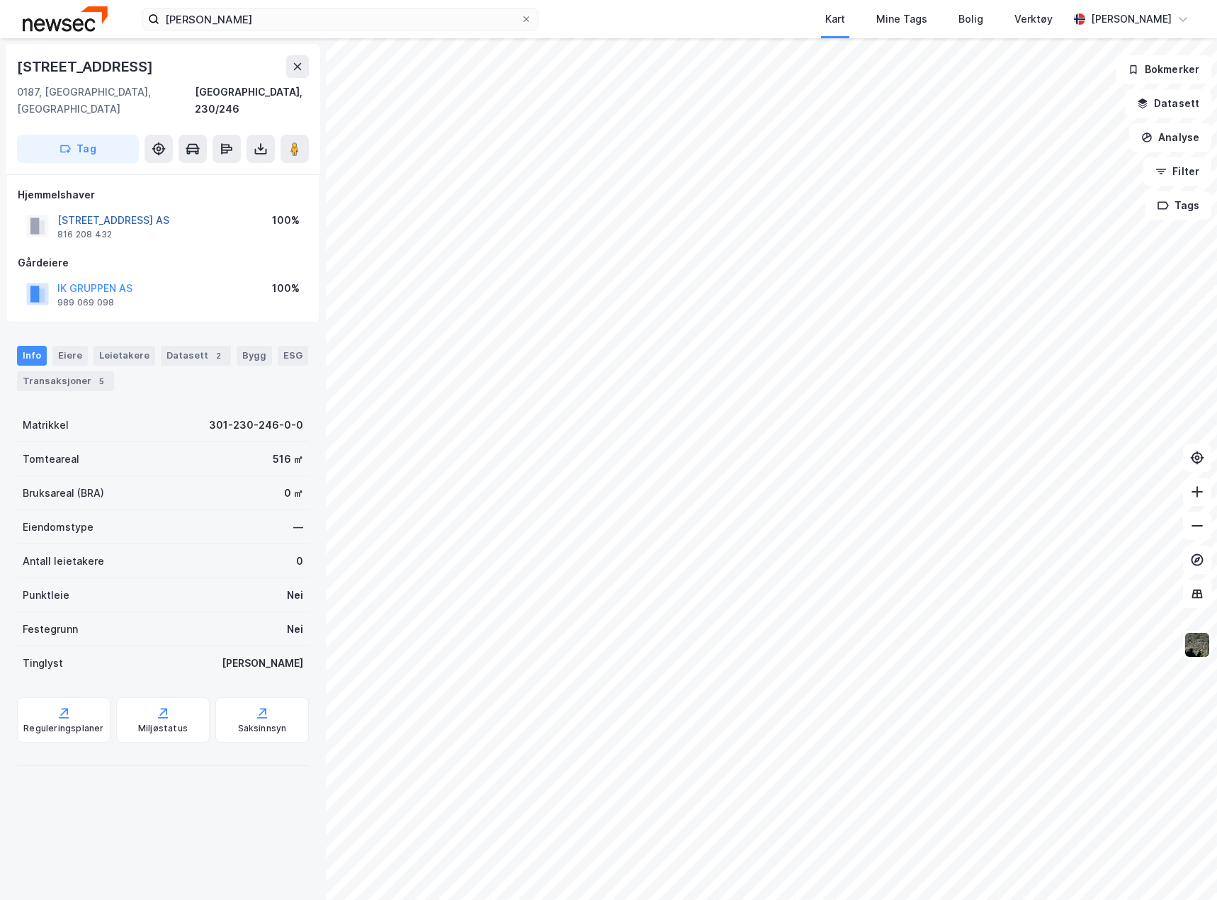
click at [0, 0] on button "[STREET_ADDRESS] AS" at bounding box center [0, 0] width 0 height 0
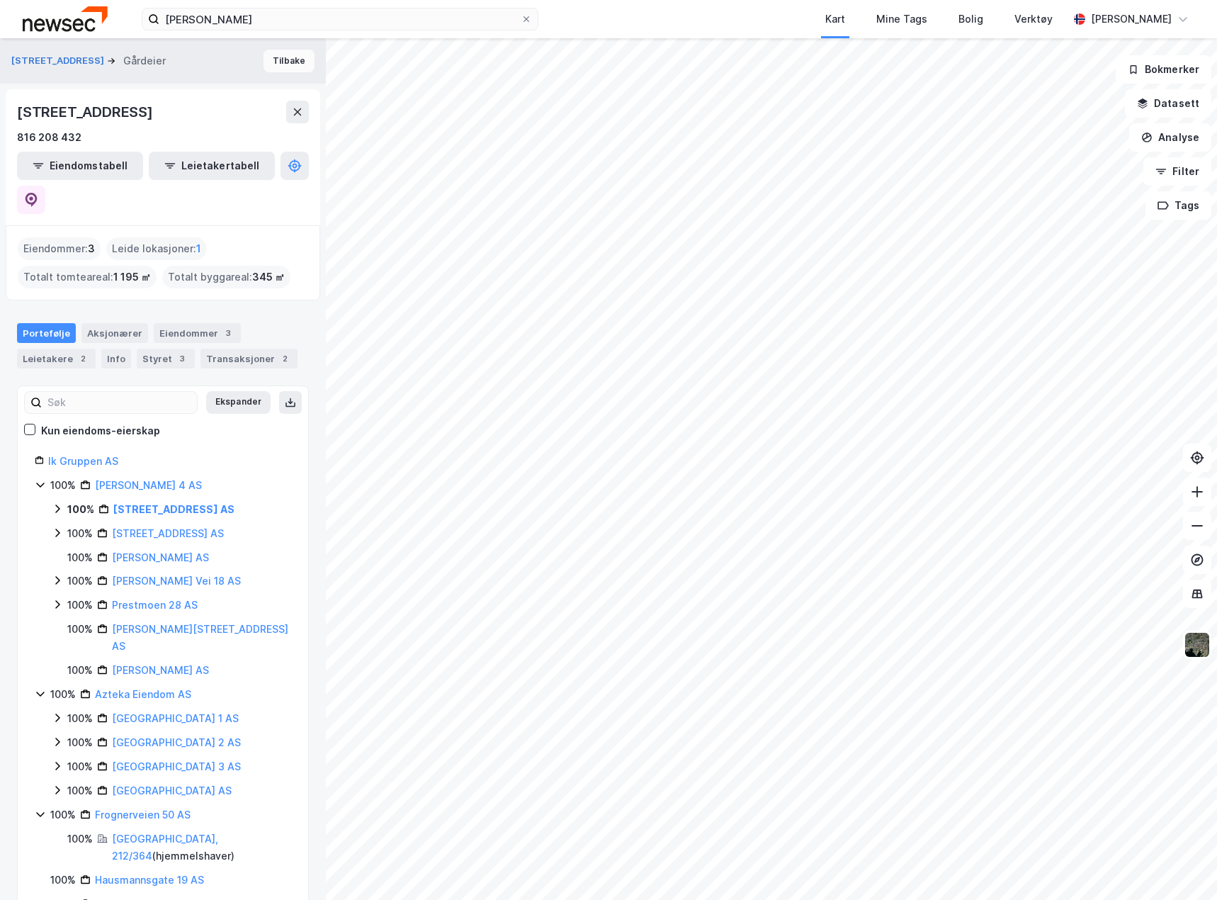
click at [264, 60] on button "Tilbake" at bounding box center [289, 61] width 51 height 23
